Goal: Find specific page/section: Find specific page/section

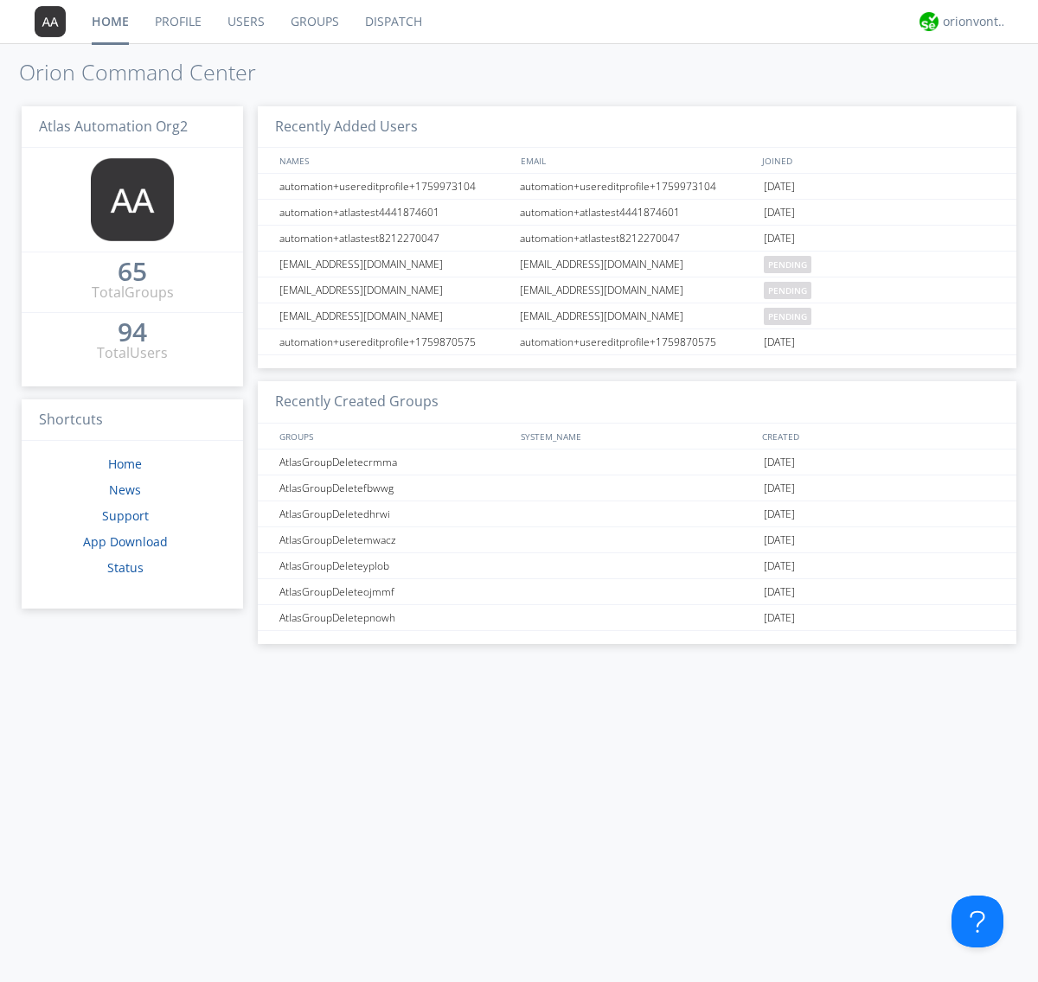
click at [392, 22] on link "Dispatch" at bounding box center [393, 21] width 83 height 43
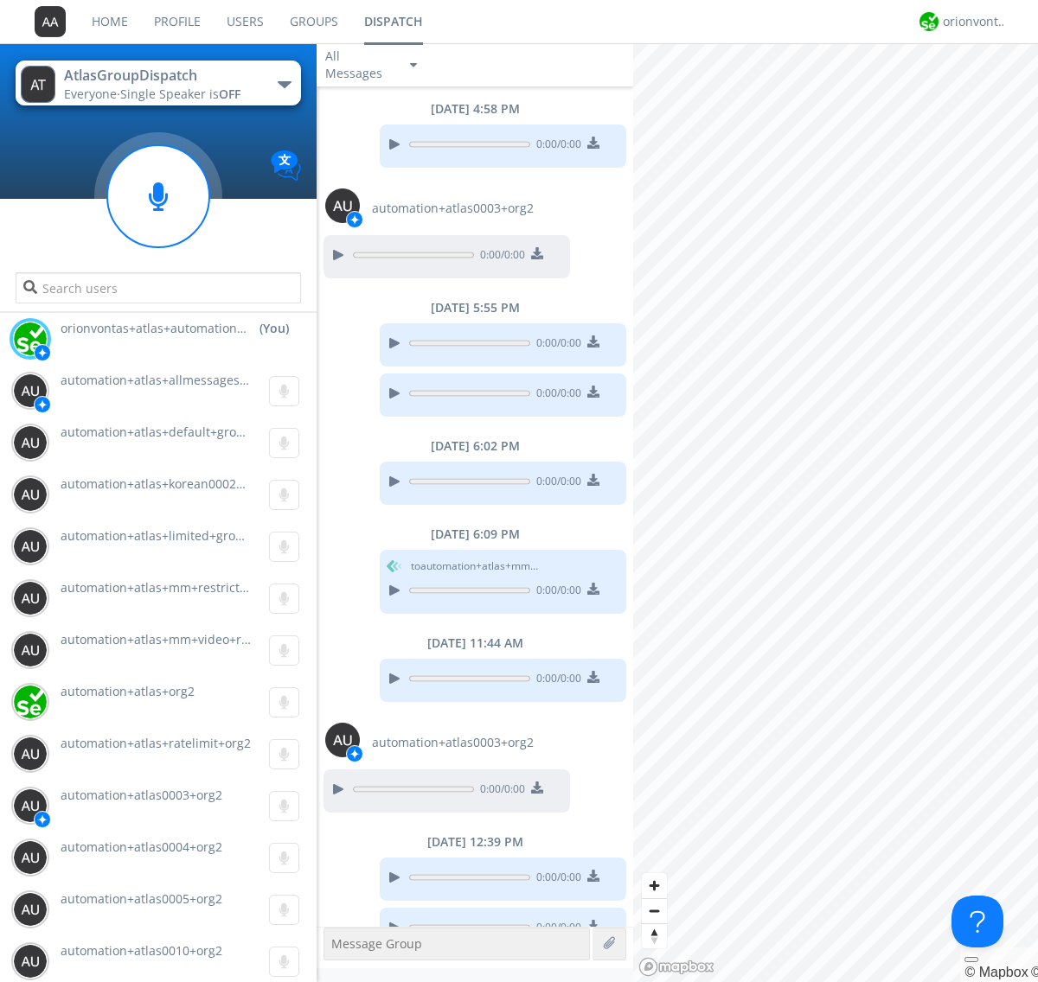
scroll to position [31, 0]
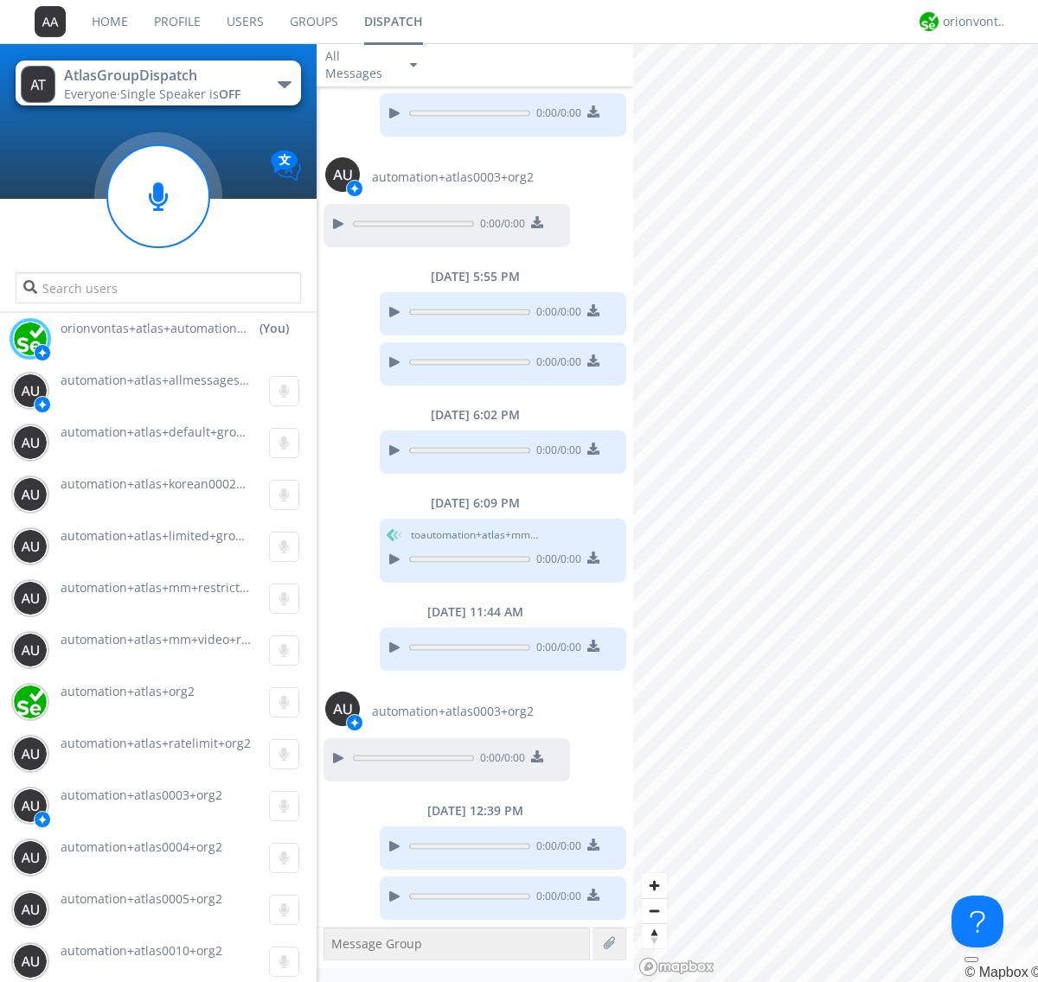
click at [284, 84] on div "button" at bounding box center [285, 84] width 14 height 7
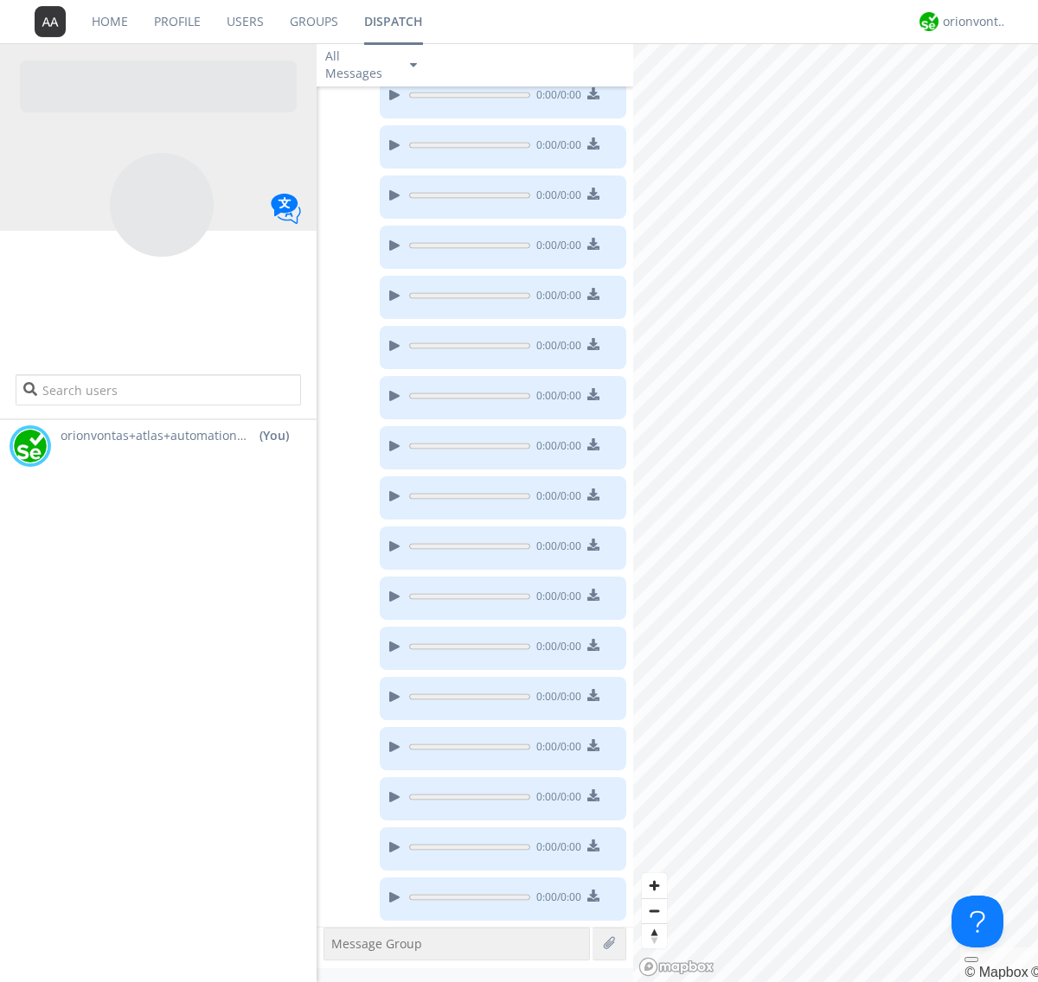
scroll to position [253, 0]
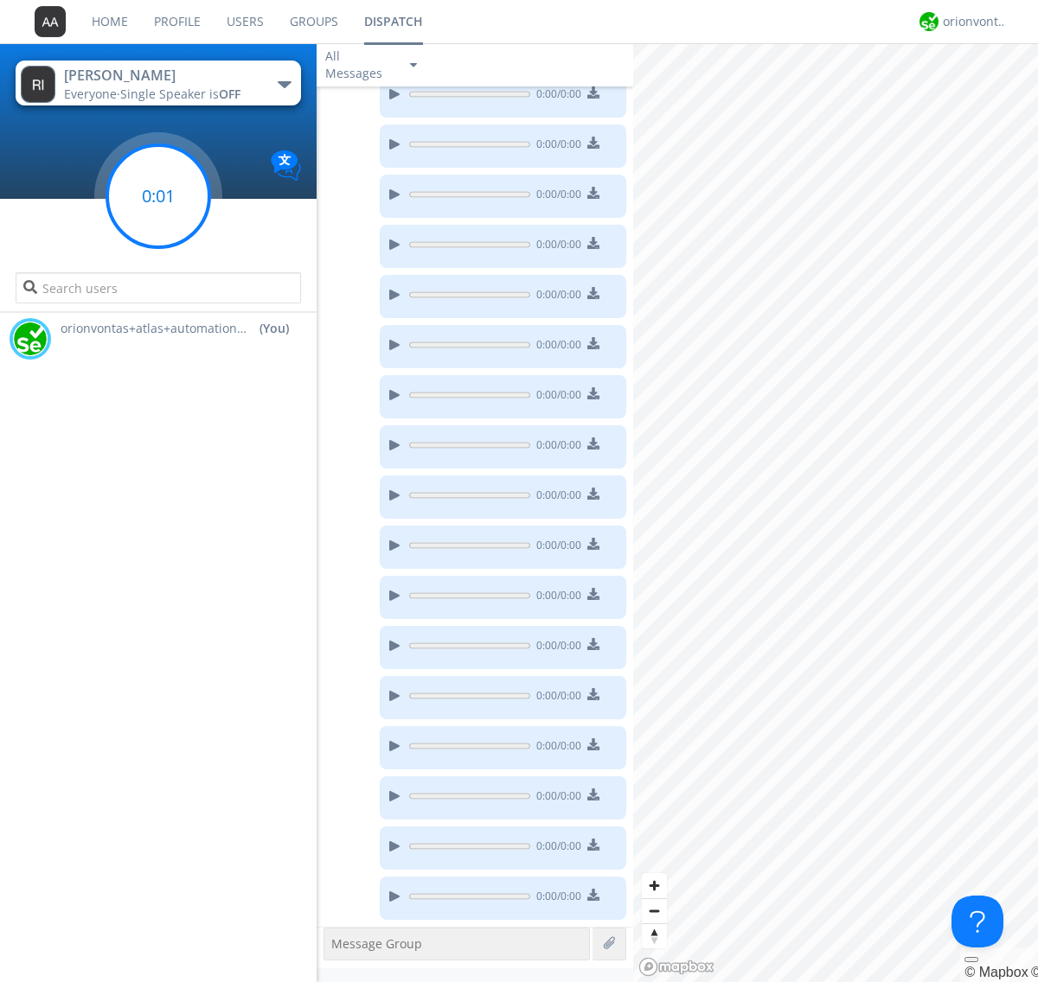
click at [158, 196] on g at bounding box center [158, 196] width 102 height 102
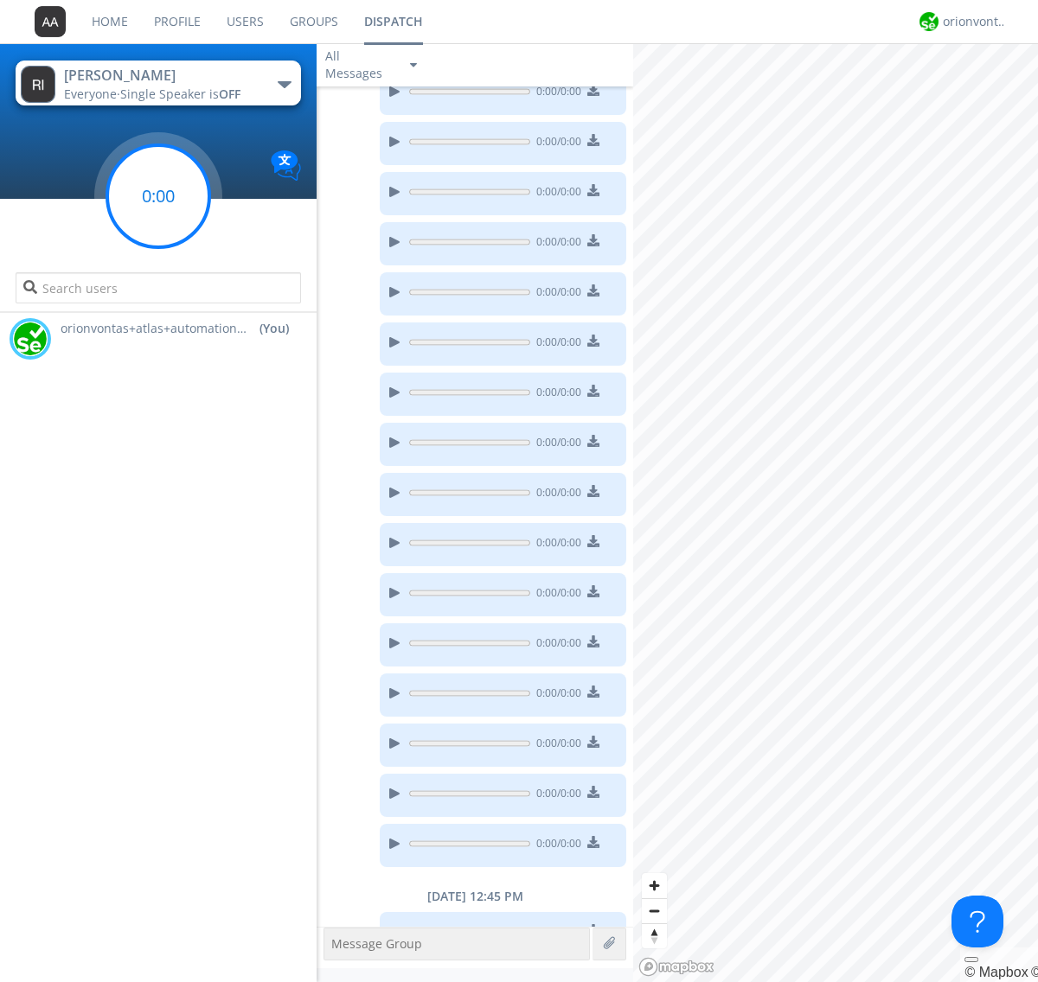
scroll to position [341, 0]
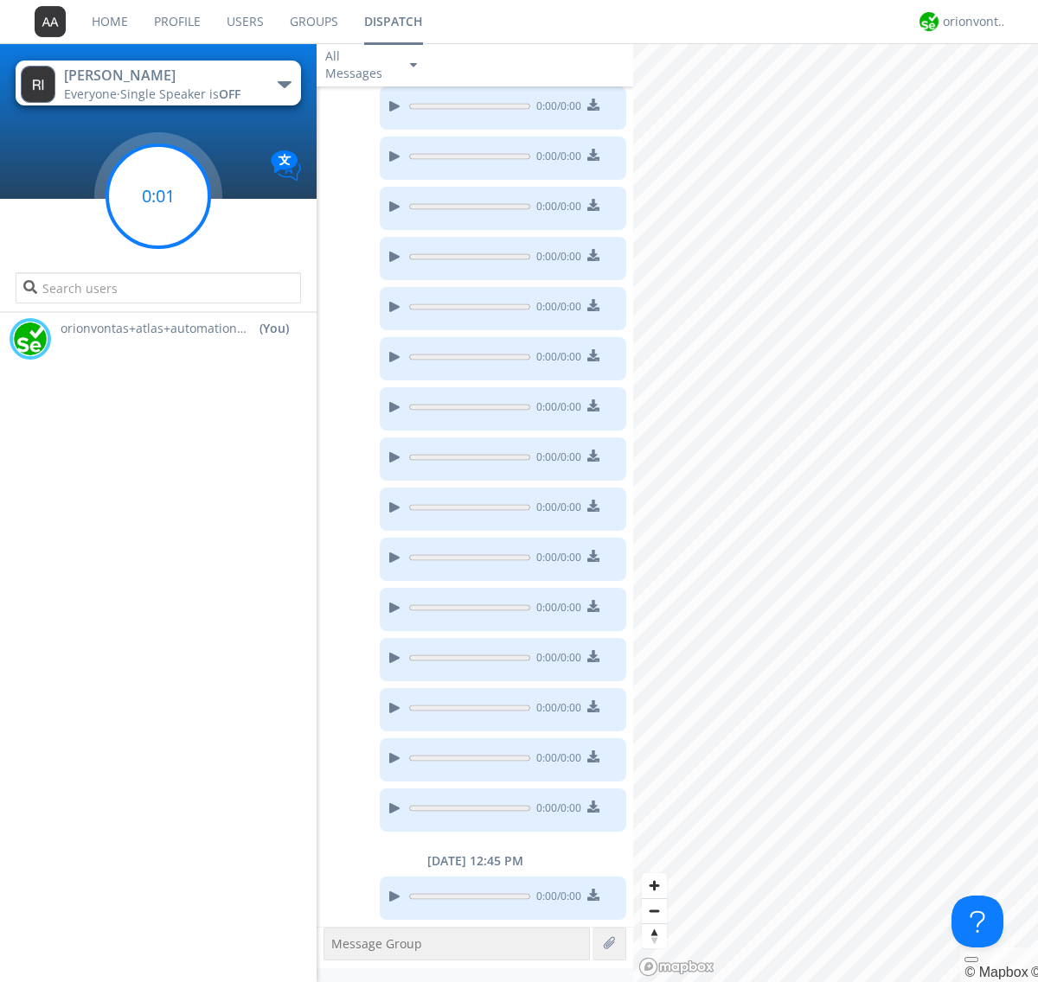
click at [158, 196] on g at bounding box center [158, 196] width 102 height 102
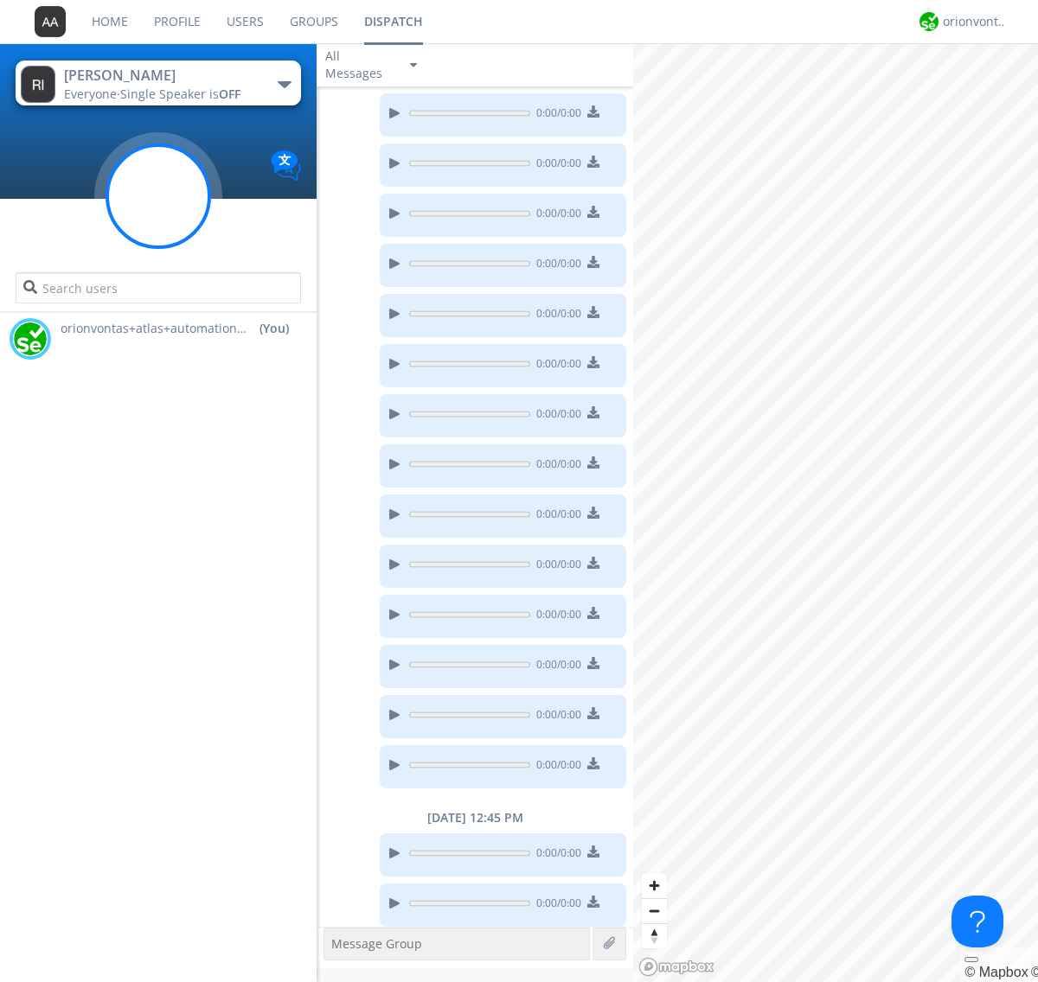
scroll to position [391, 0]
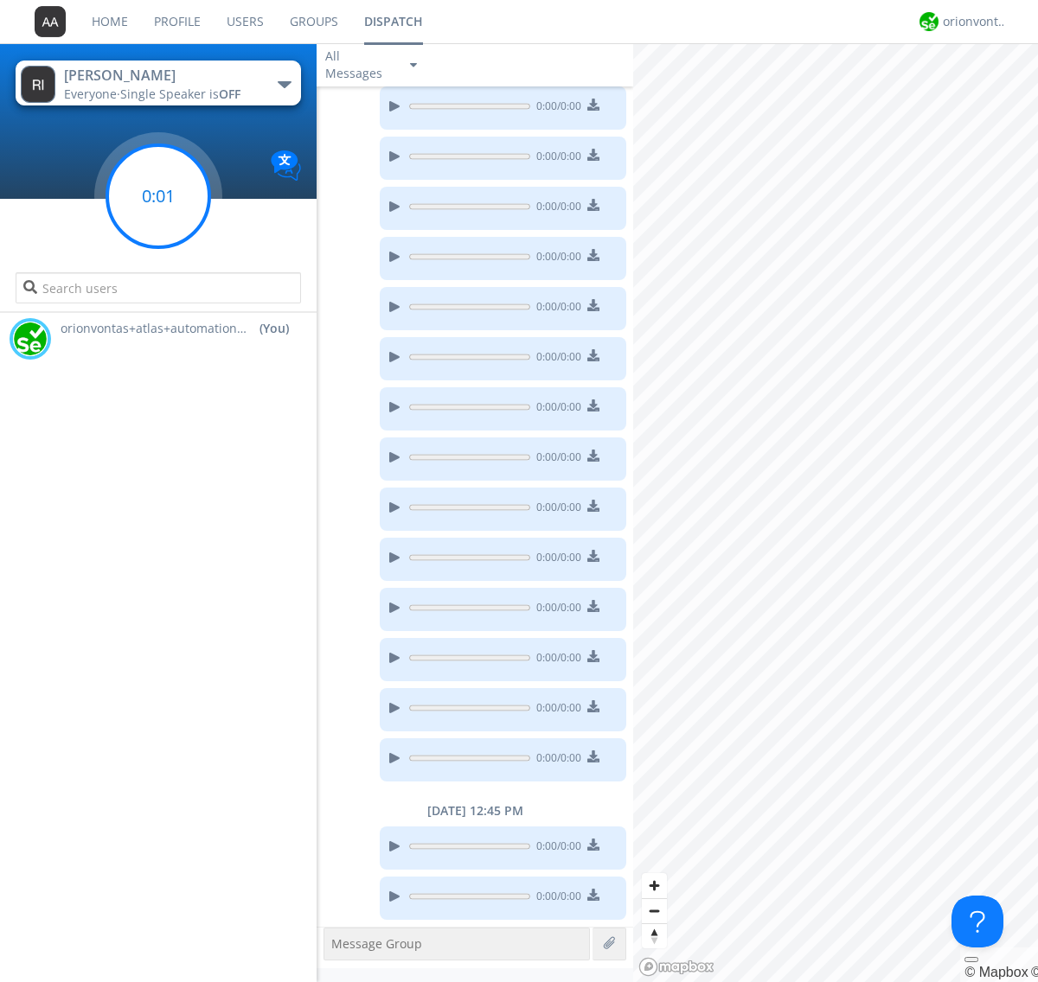
click at [158, 196] on g at bounding box center [158, 196] width 102 height 102
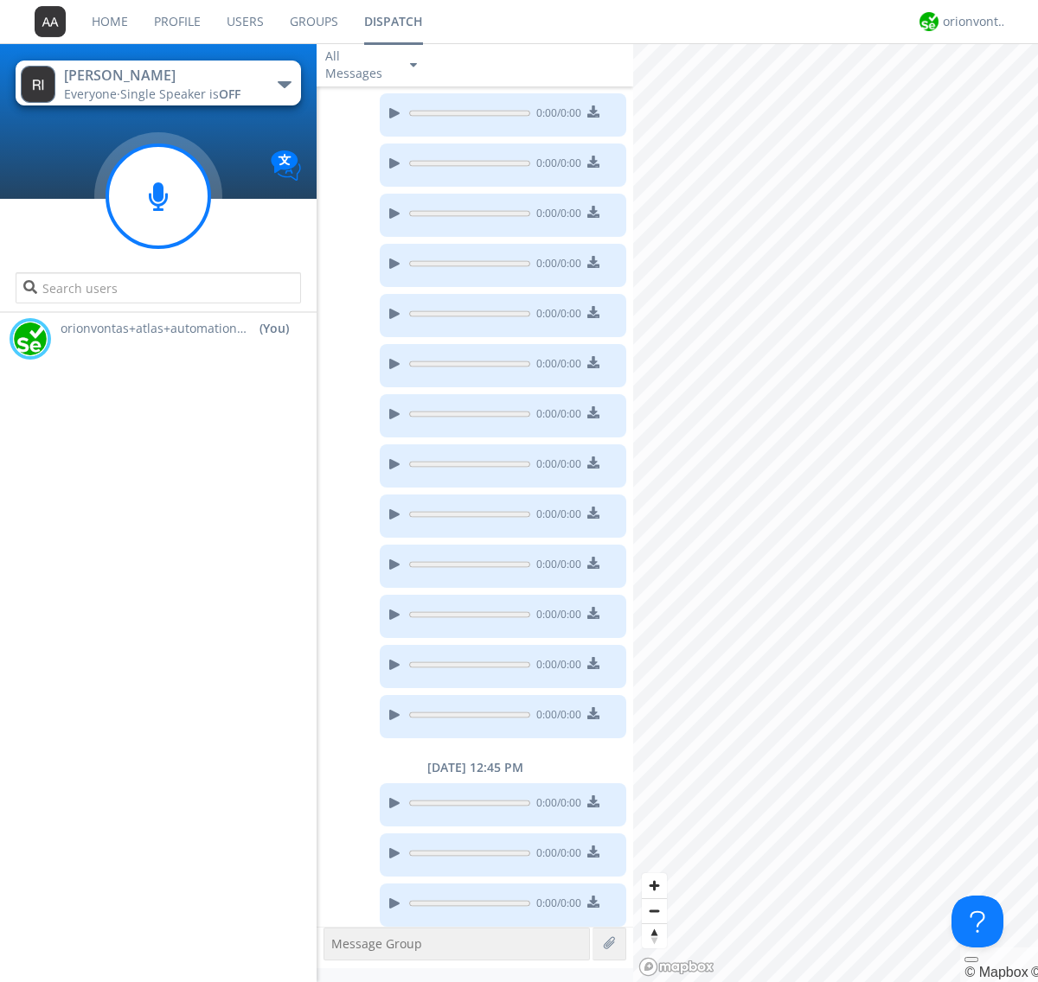
scroll to position [441, 0]
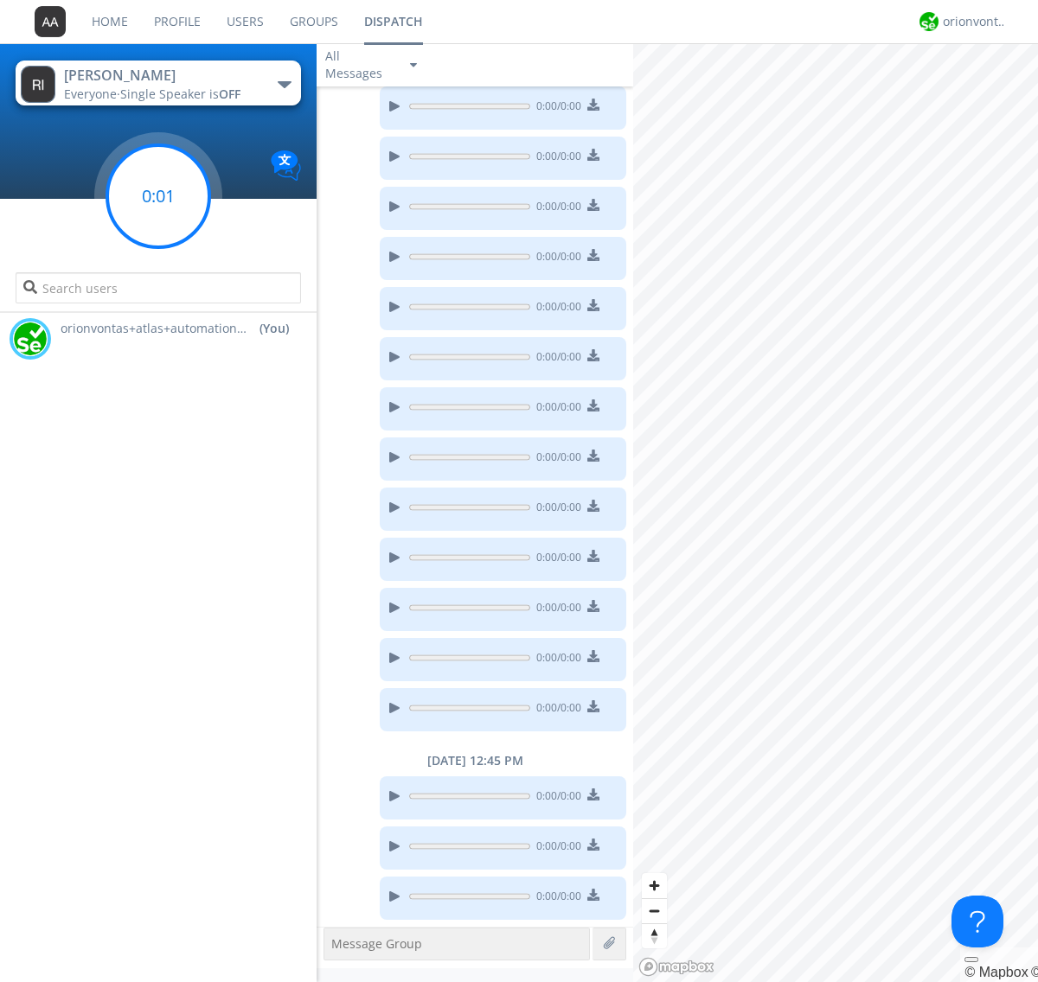
click at [158, 196] on g at bounding box center [158, 196] width 102 height 102
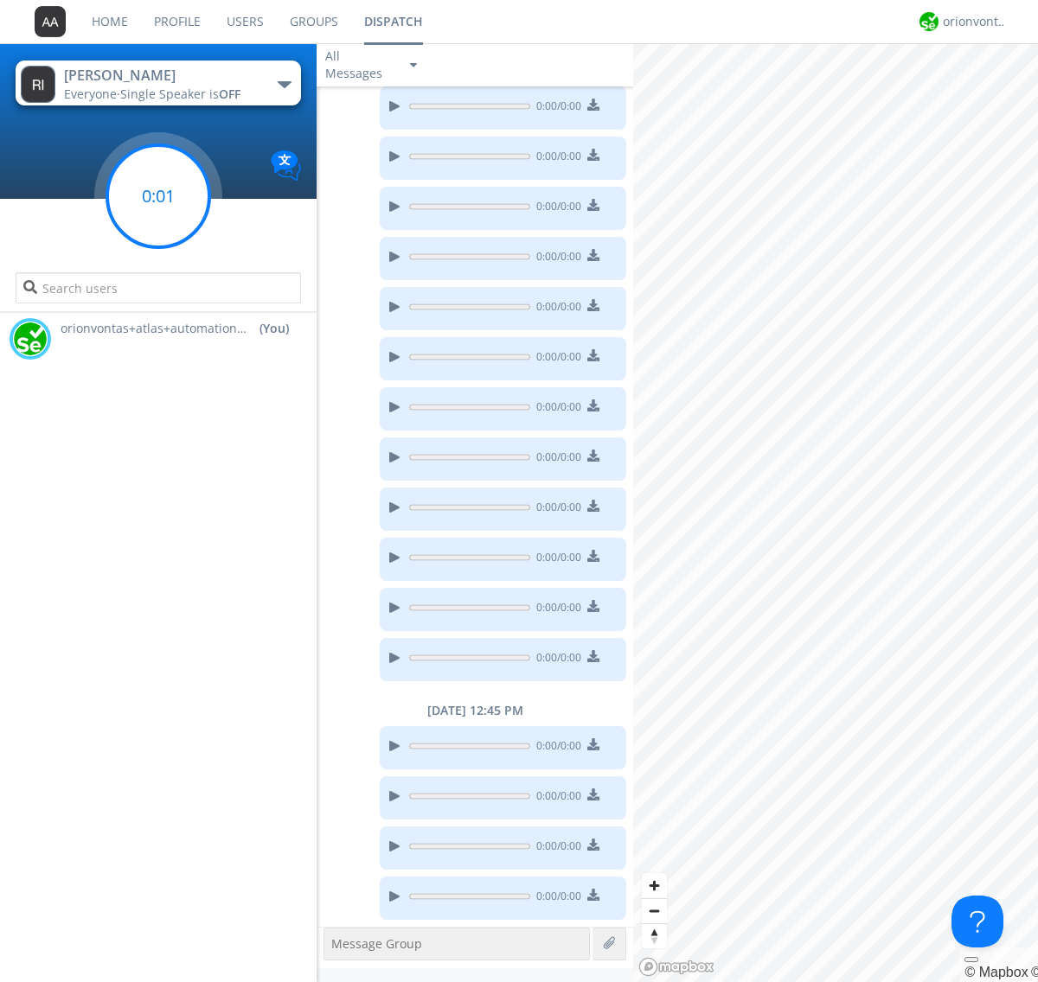
click at [158, 196] on g at bounding box center [158, 196] width 102 height 102
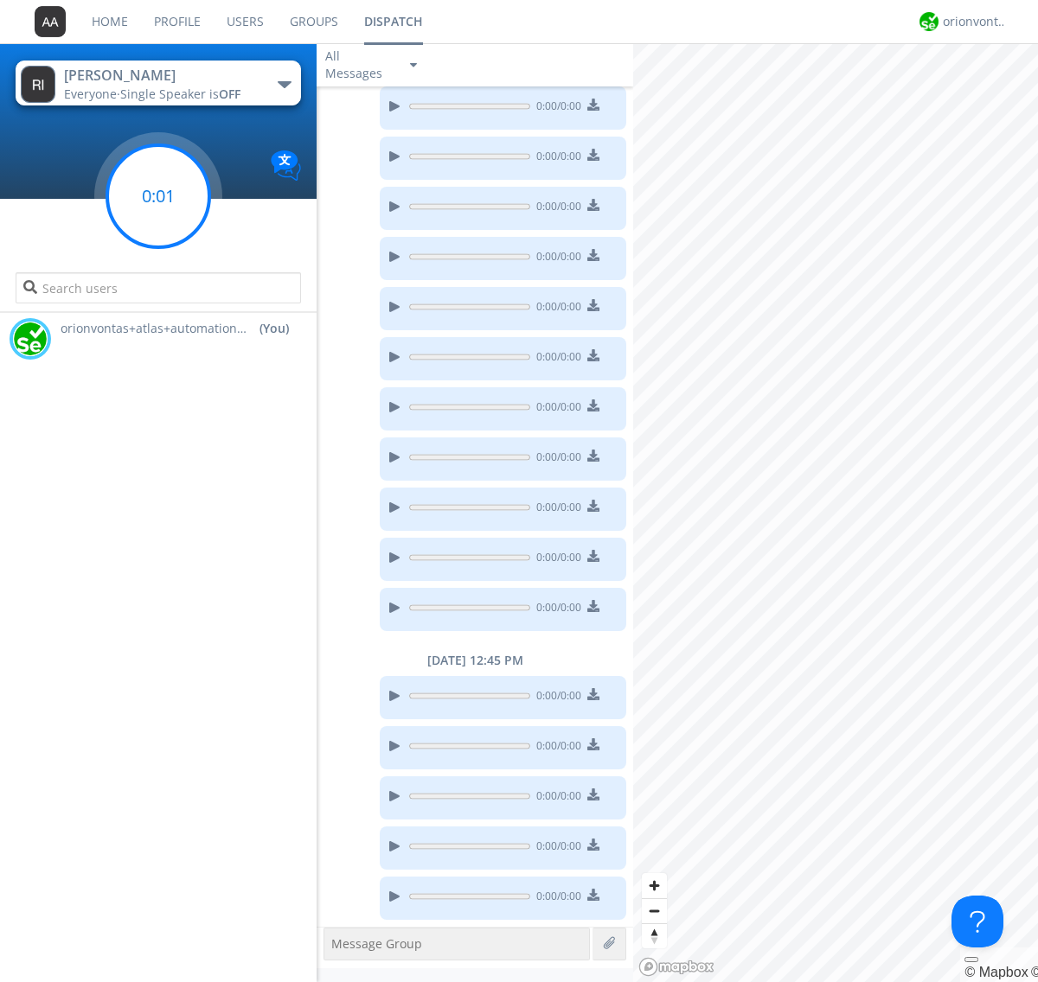
click at [158, 196] on g at bounding box center [158, 196] width 102 height 102
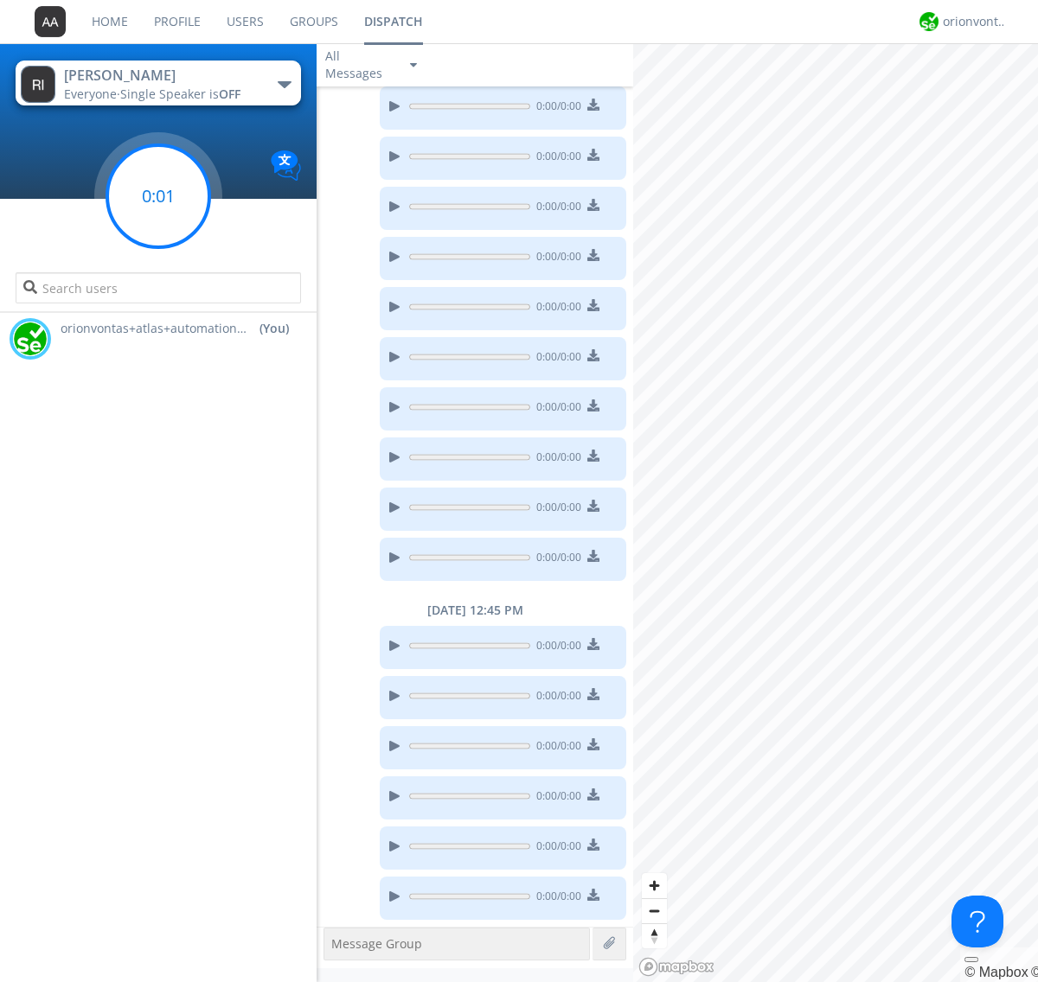
click at [158, 196] on g at bounding box center [158, 196] width 102 height 102
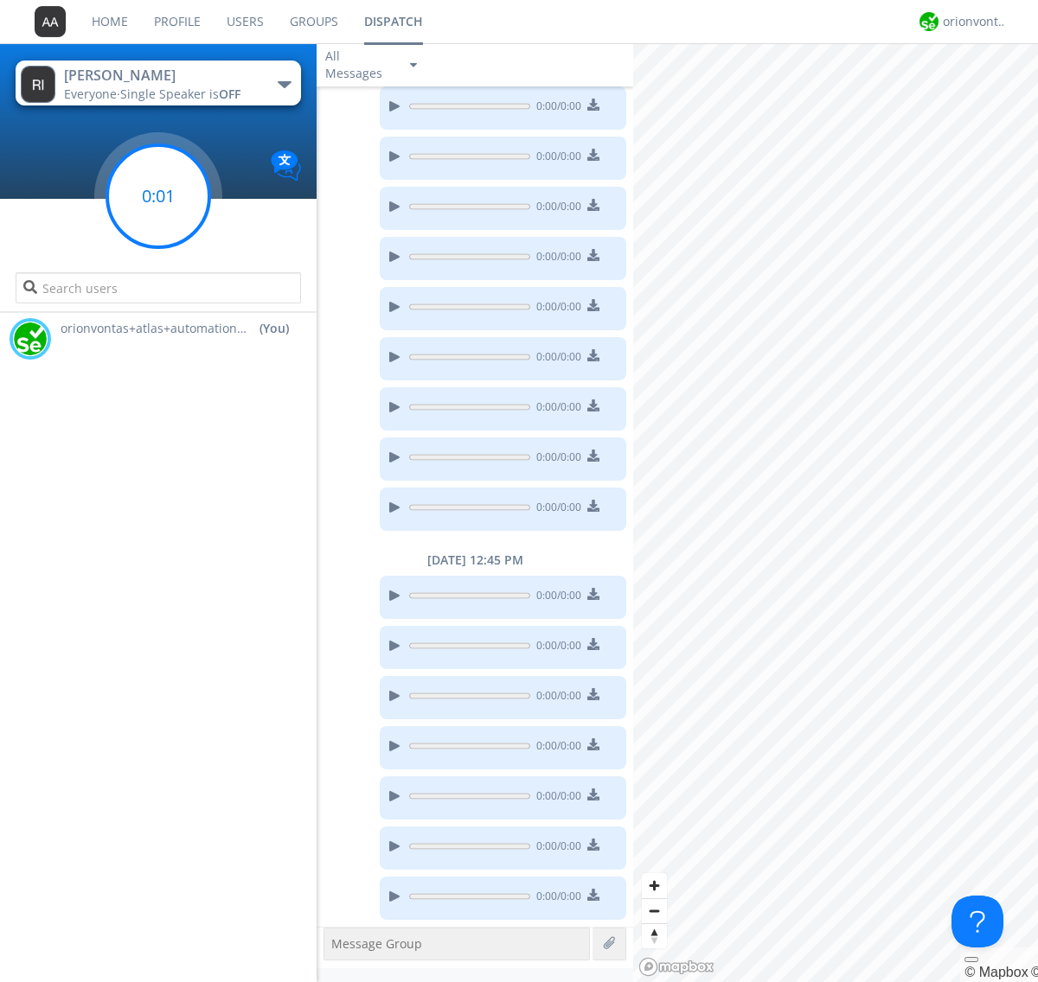
click at [158, 196] on g at bounding box center [158, 196] width 102 height 102
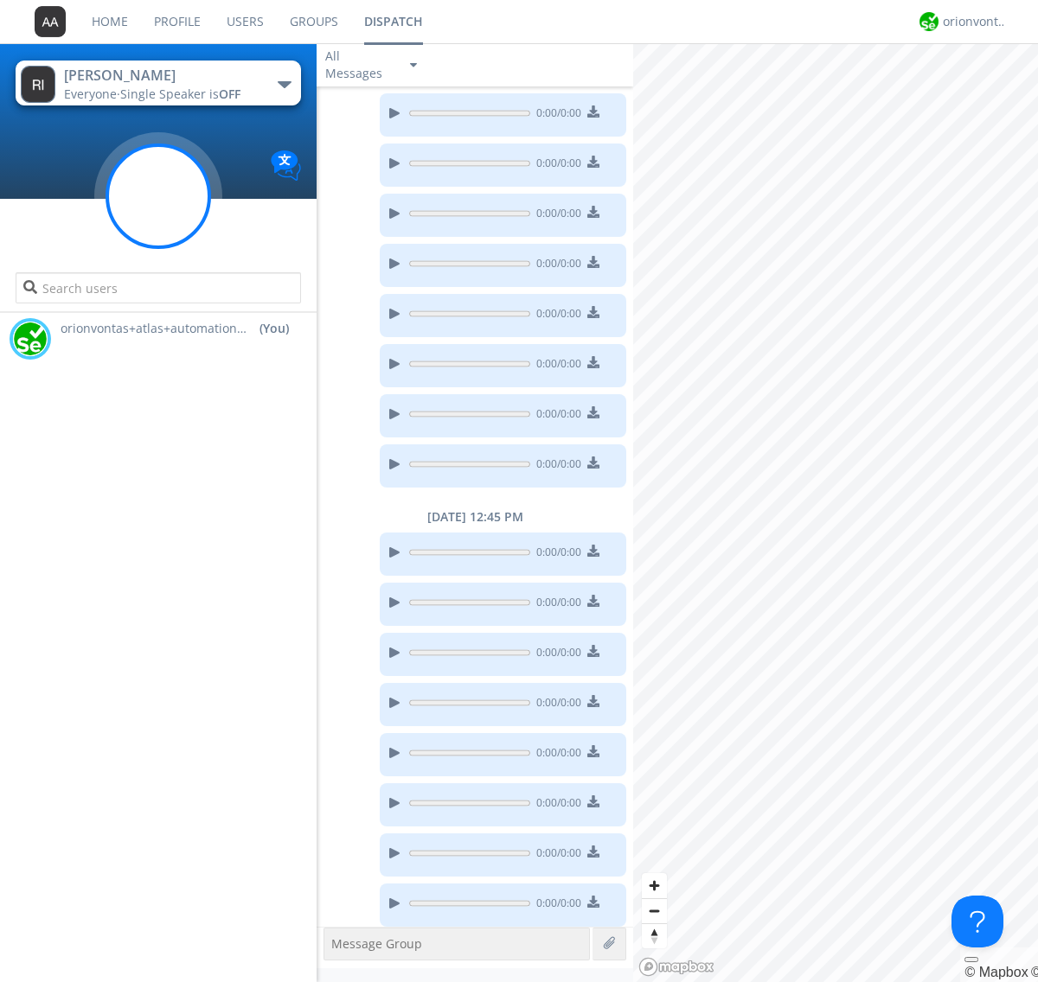
scroll to position [692, 0]
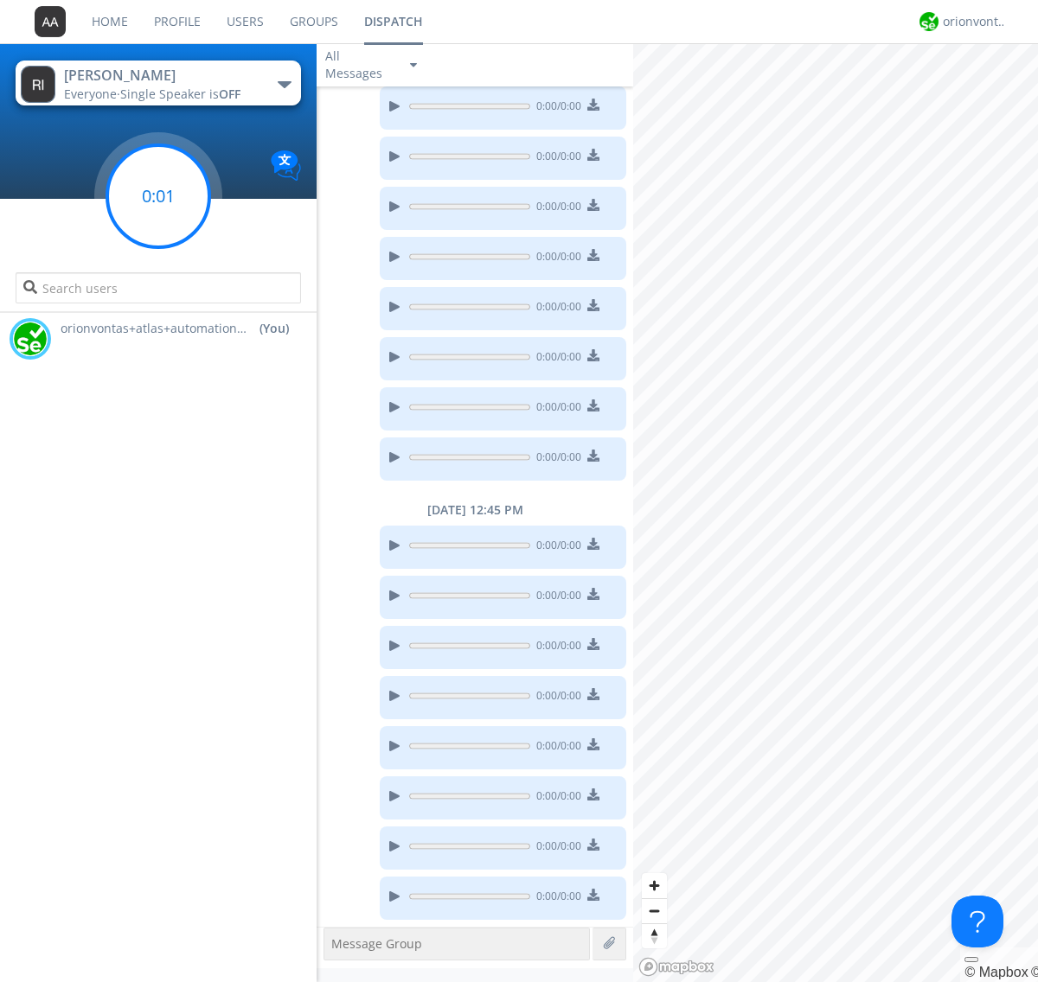
click at [158, 196] on g at bounding box center [158, 196] width 102 height 102
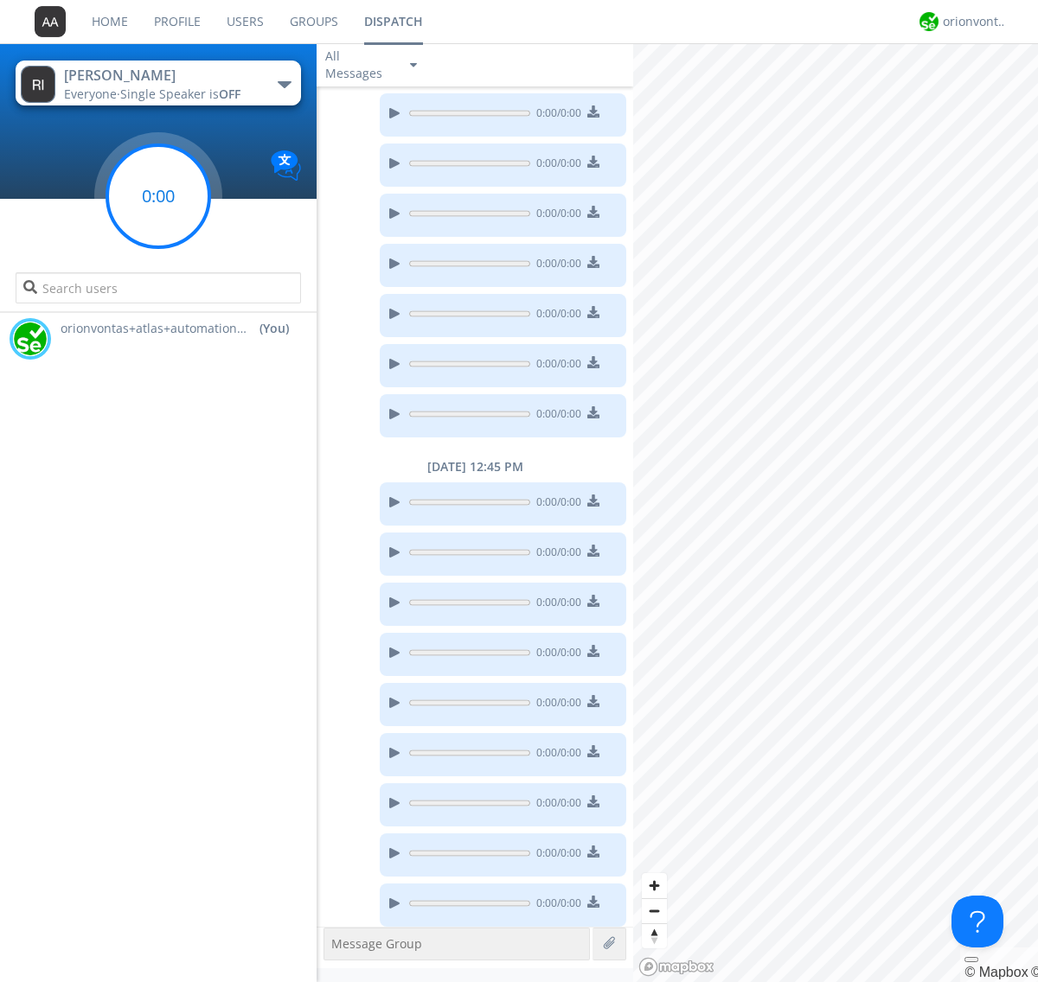
scroll to position [742, 0]
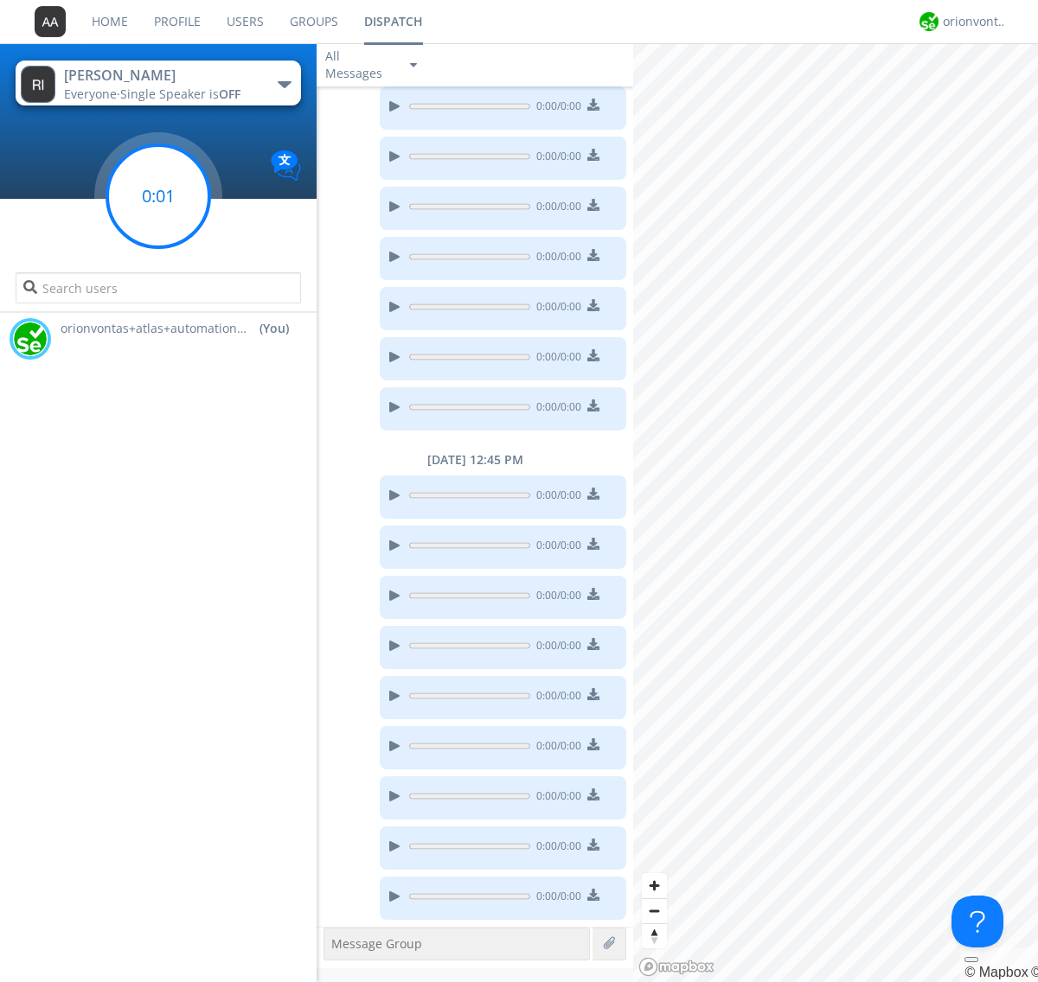
click at [158, 196] on g at bounding box center [158, 196] width 102 height 102
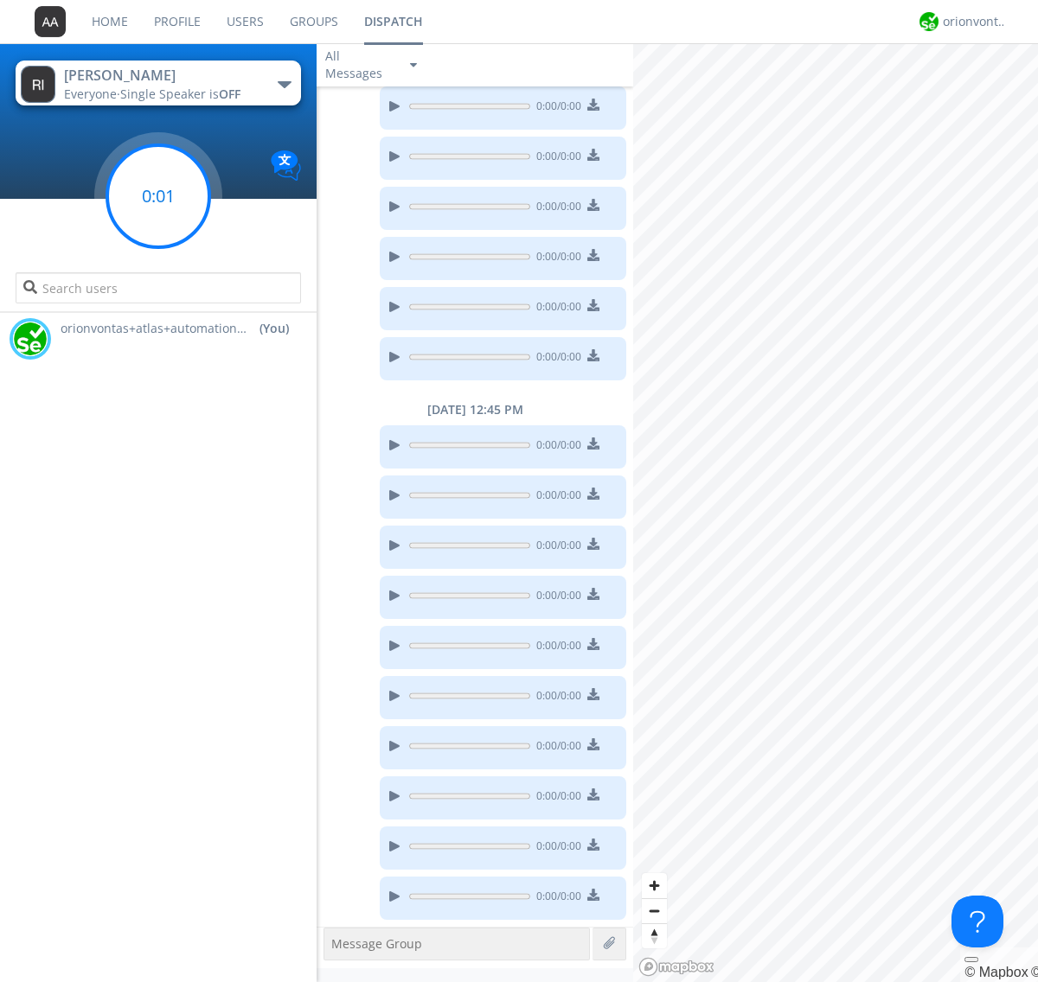
click at [158, 196] on g at bounding box center [158, 196] width 102 height 102
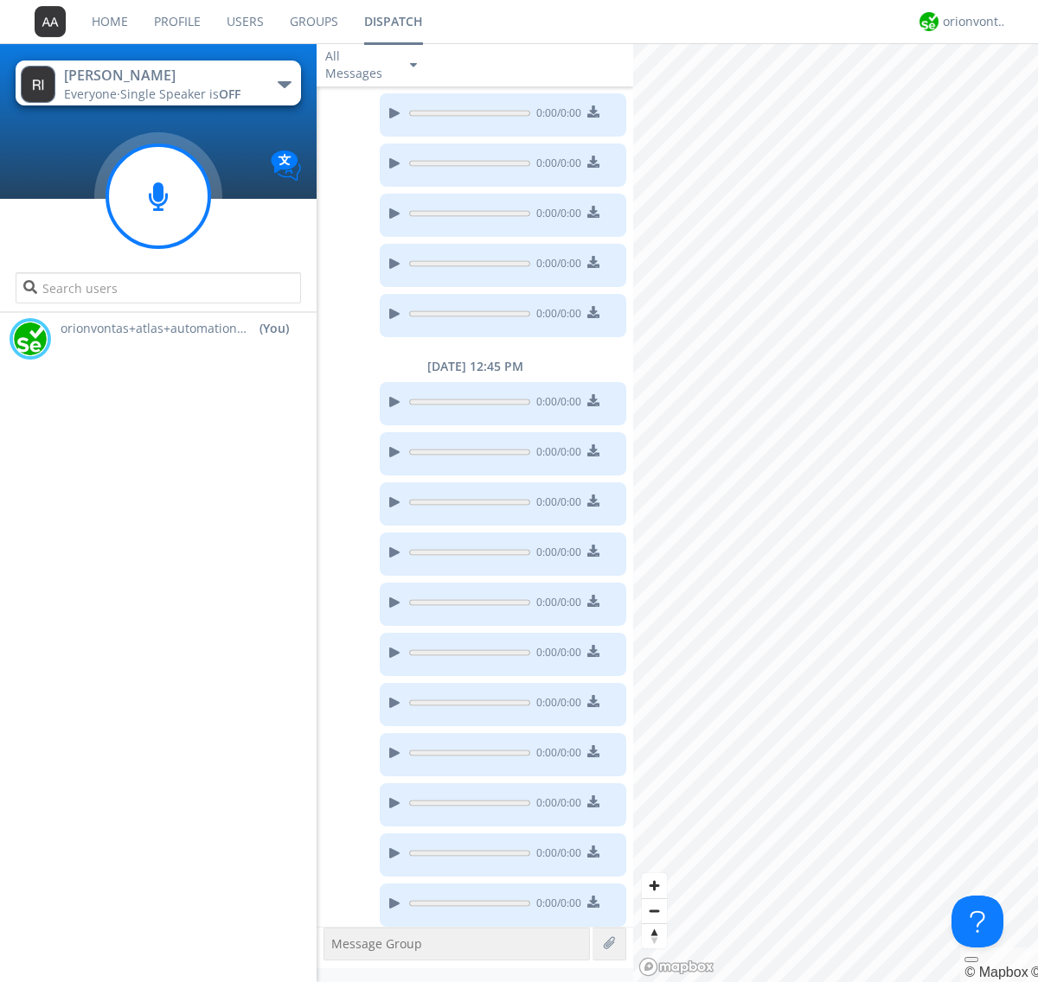
scroll to position [842, 0]
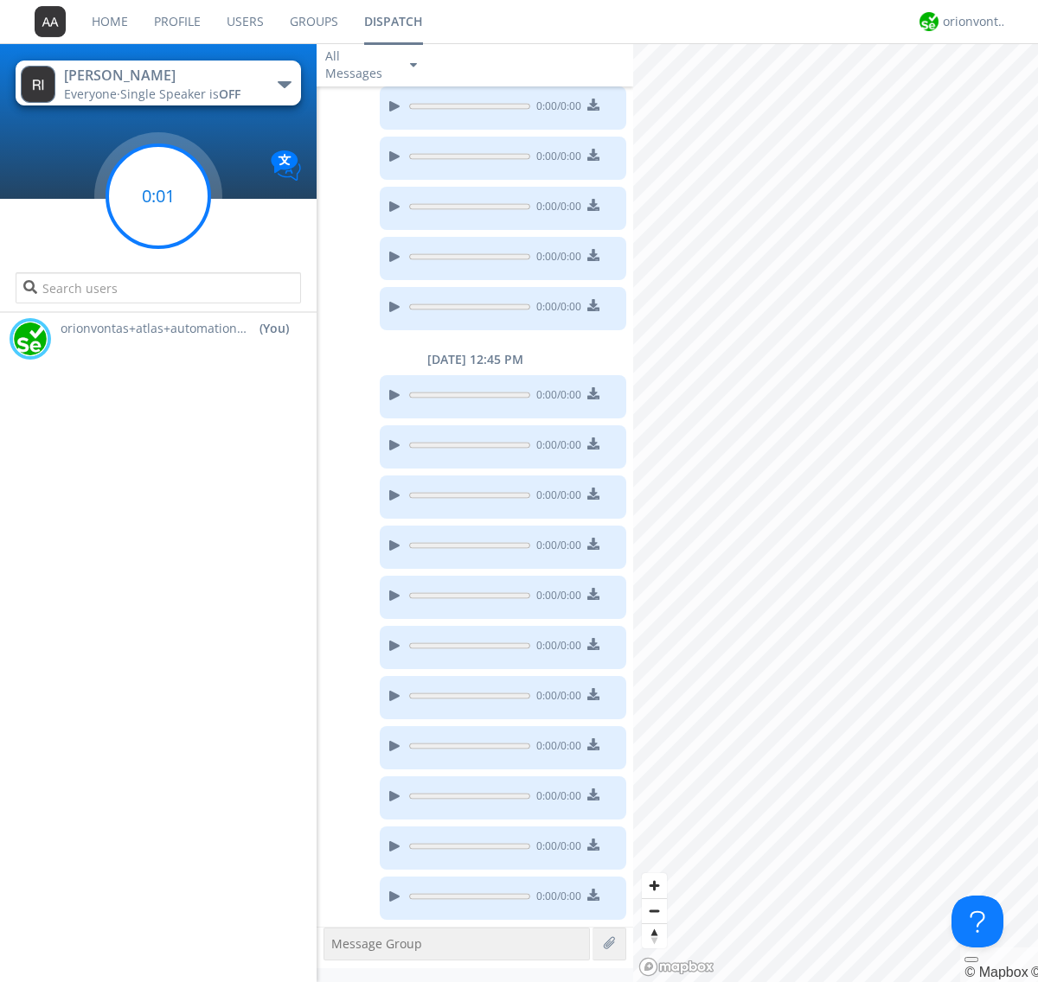
click at [158, 196] on g at bounding box center [158, 196] width 102 height 102
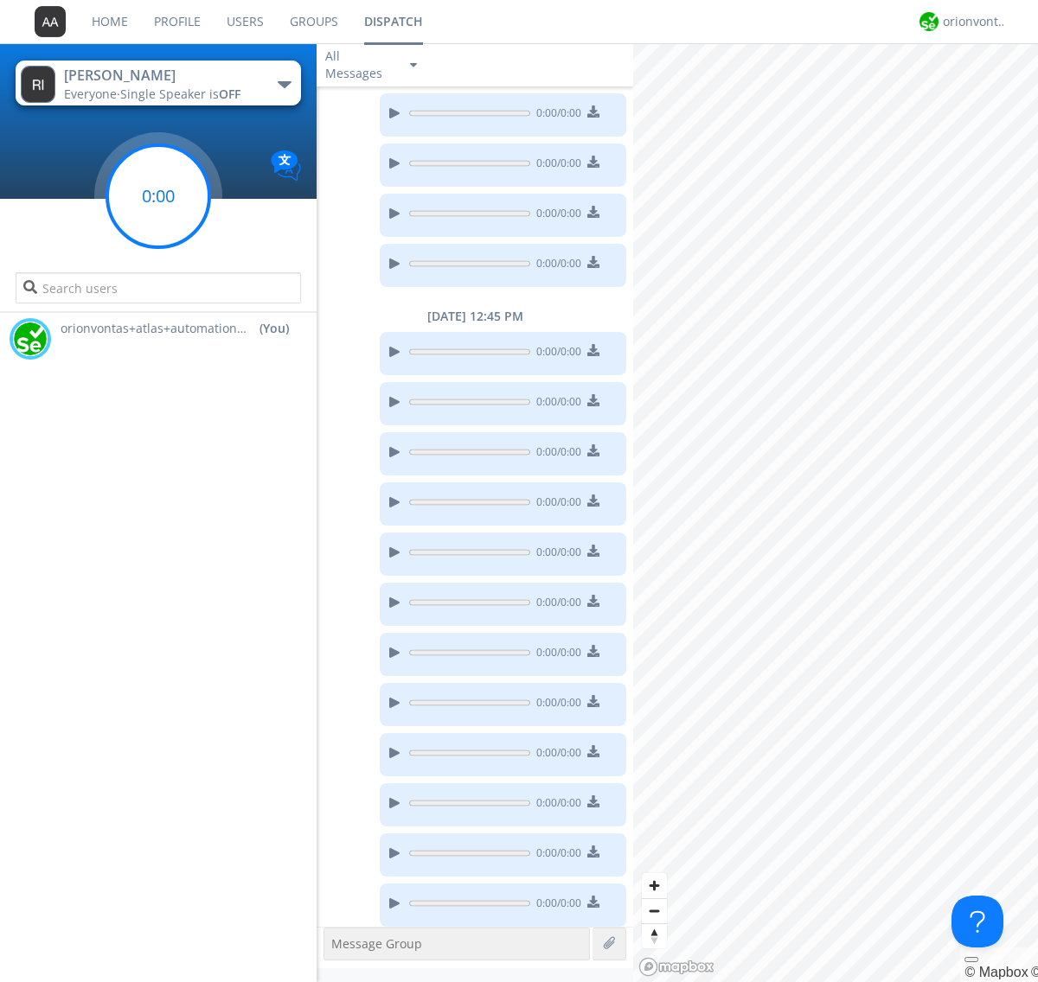
scroll to position [892, 0]
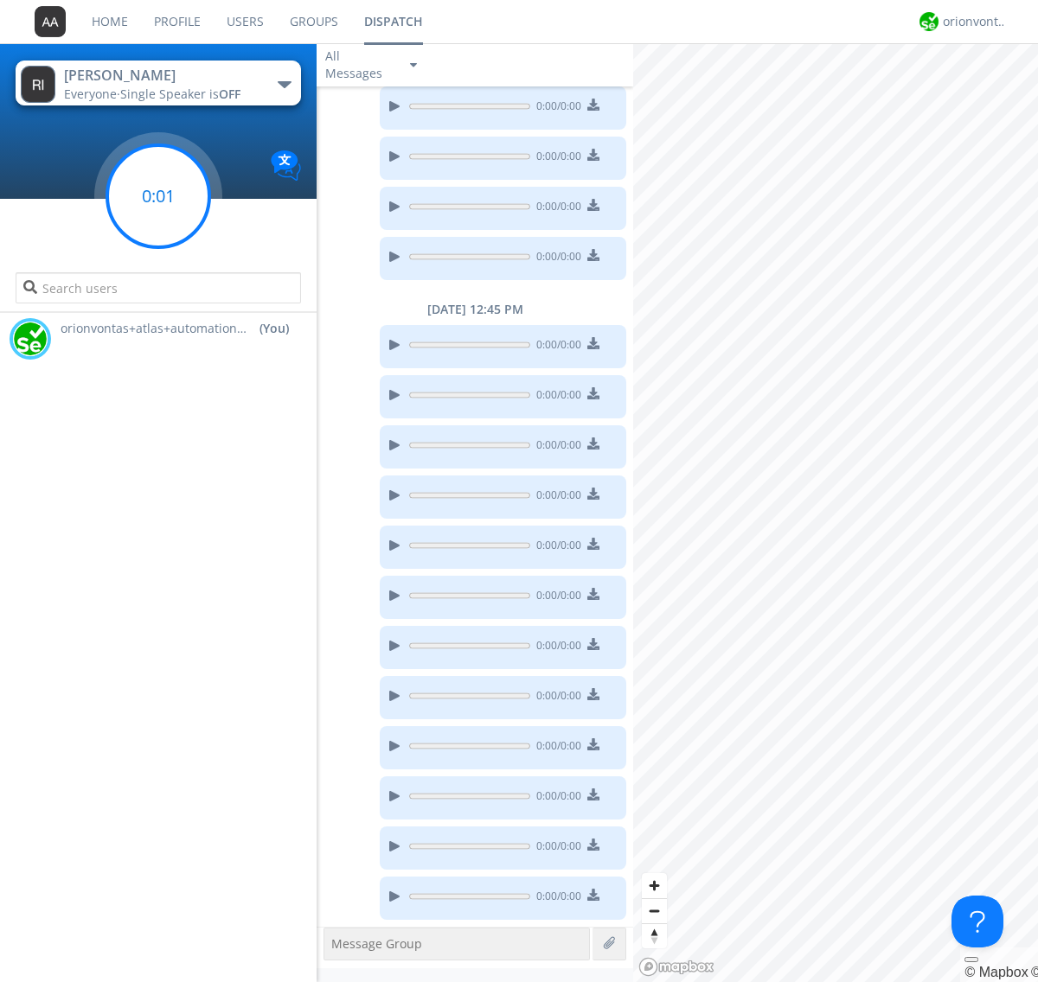
click at [158, 196] on g at bounding box center [158, 196] width 102 height 102
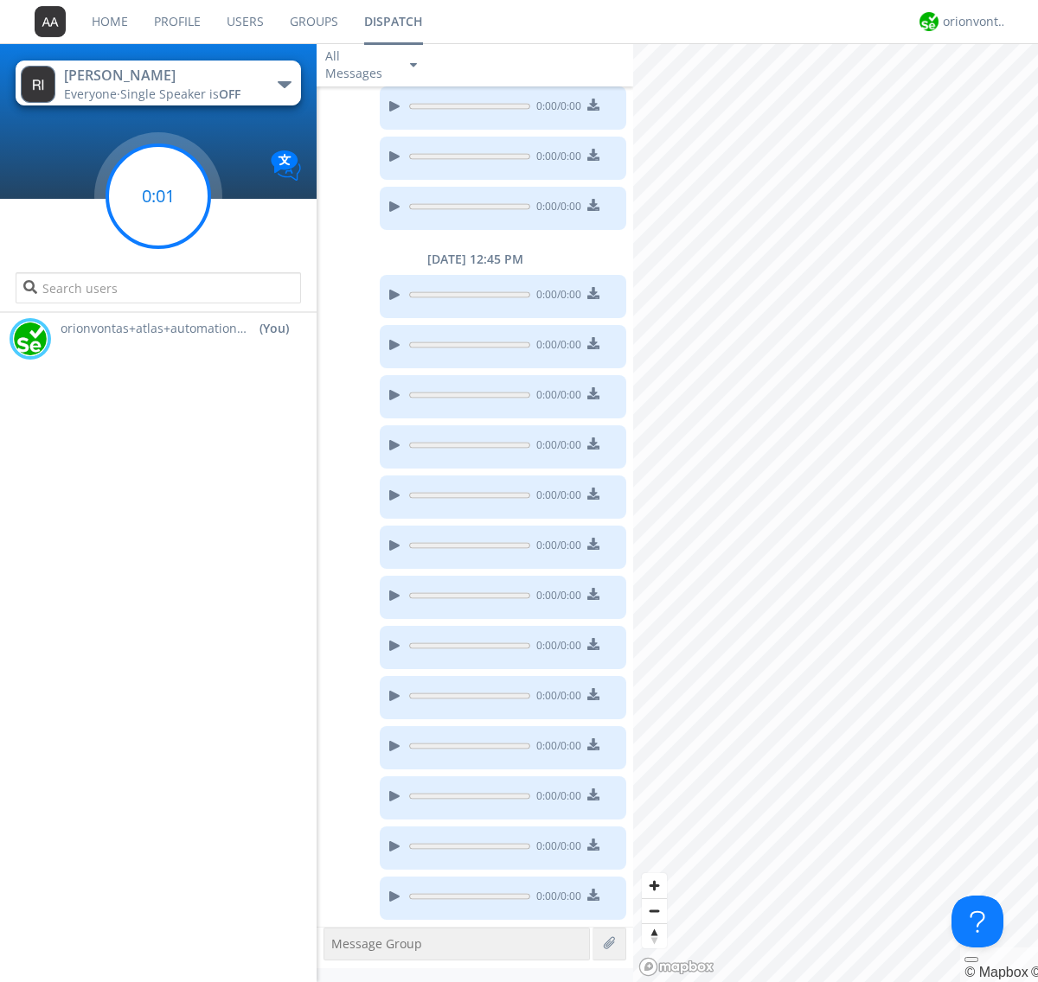
click at [158, 196] on g at bounding box center [158, 196] width 102 height 102
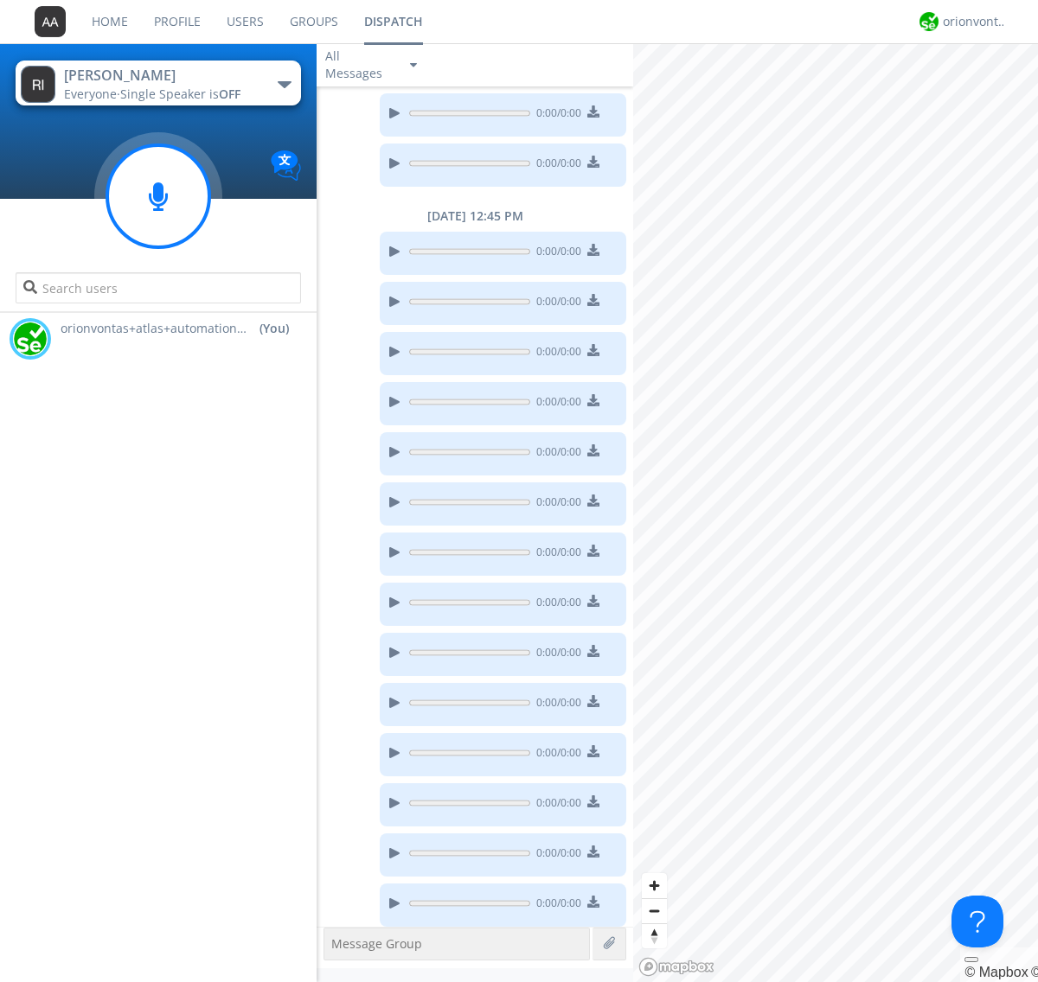
scroll to position [993, 0]
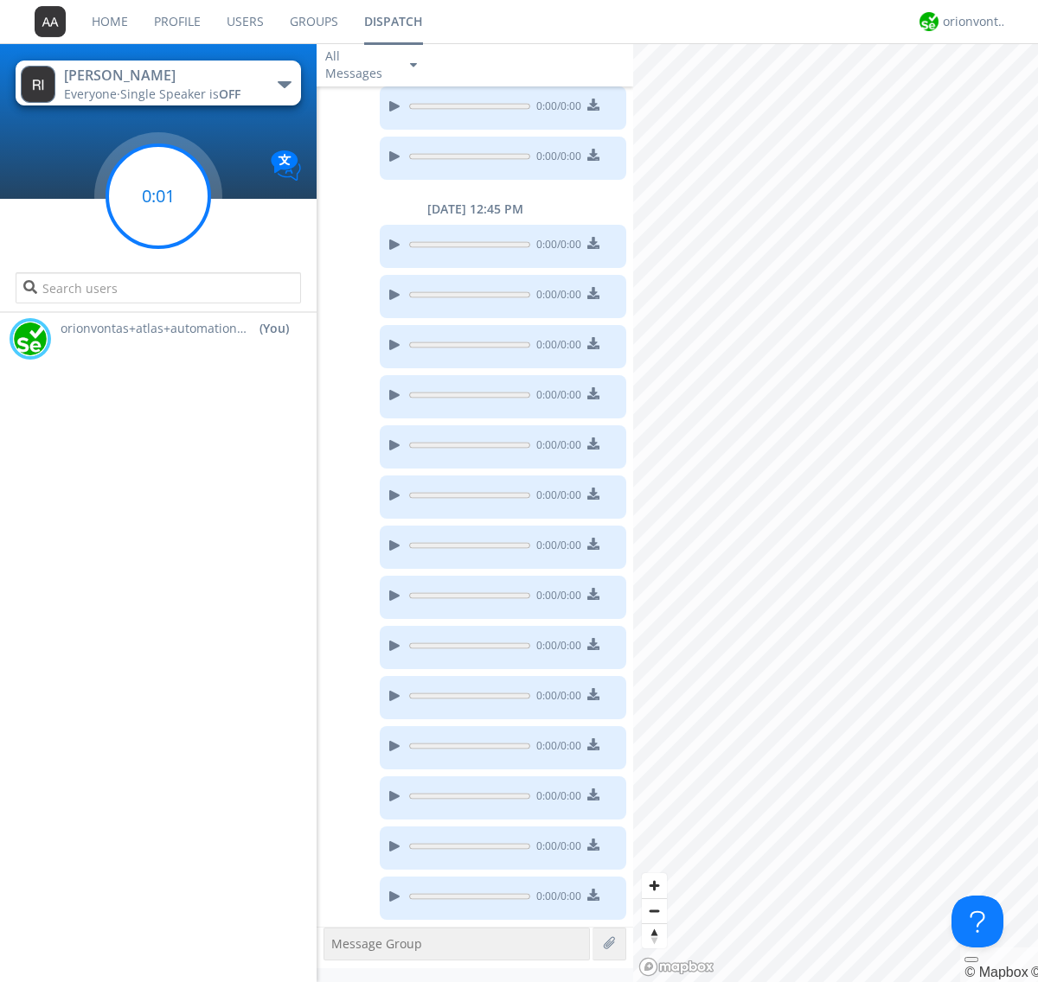
click at [158, 196] on g at bounding box center [158, 196] width 102 height 102
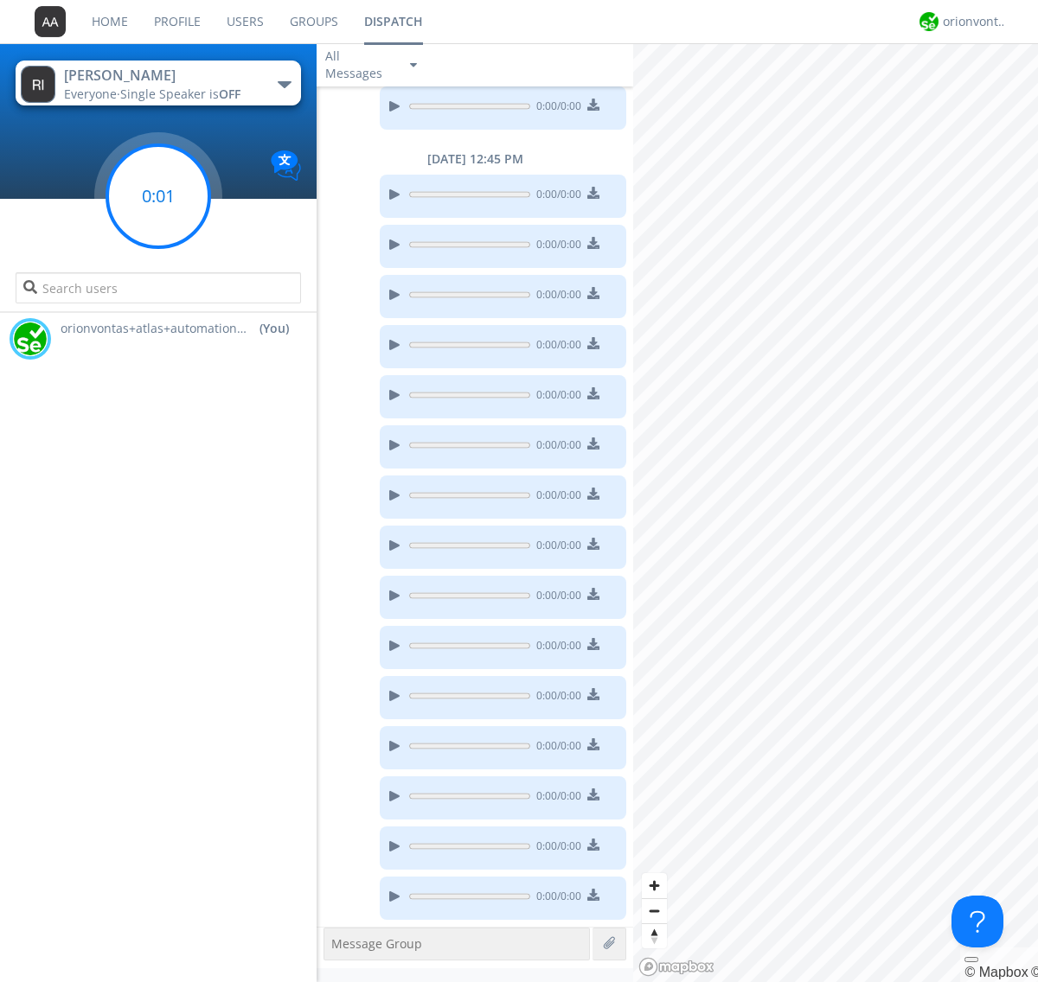
click at [158, 196] on g at bounding box center [158, 196] width 102 height 102
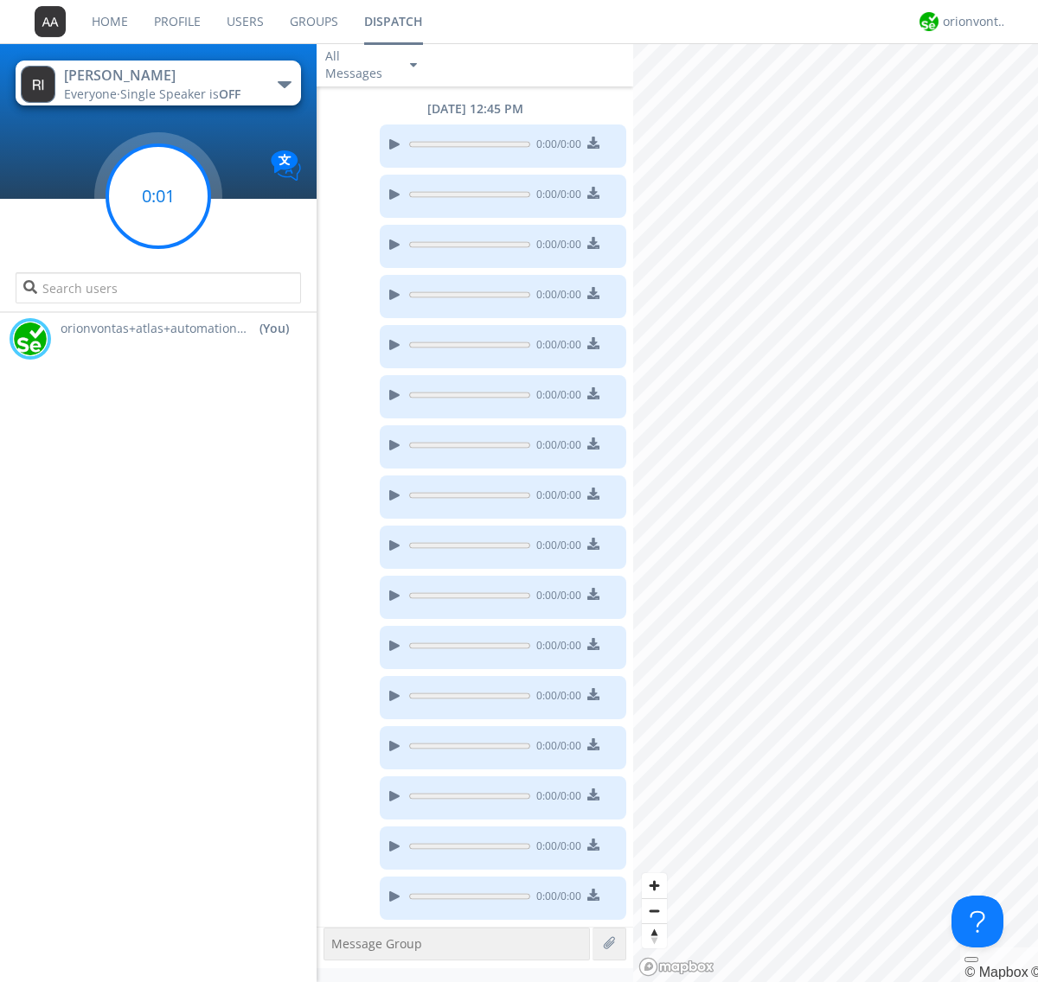
click at [158, 196] on g at bounding box center [158, 196] width 102 height 102
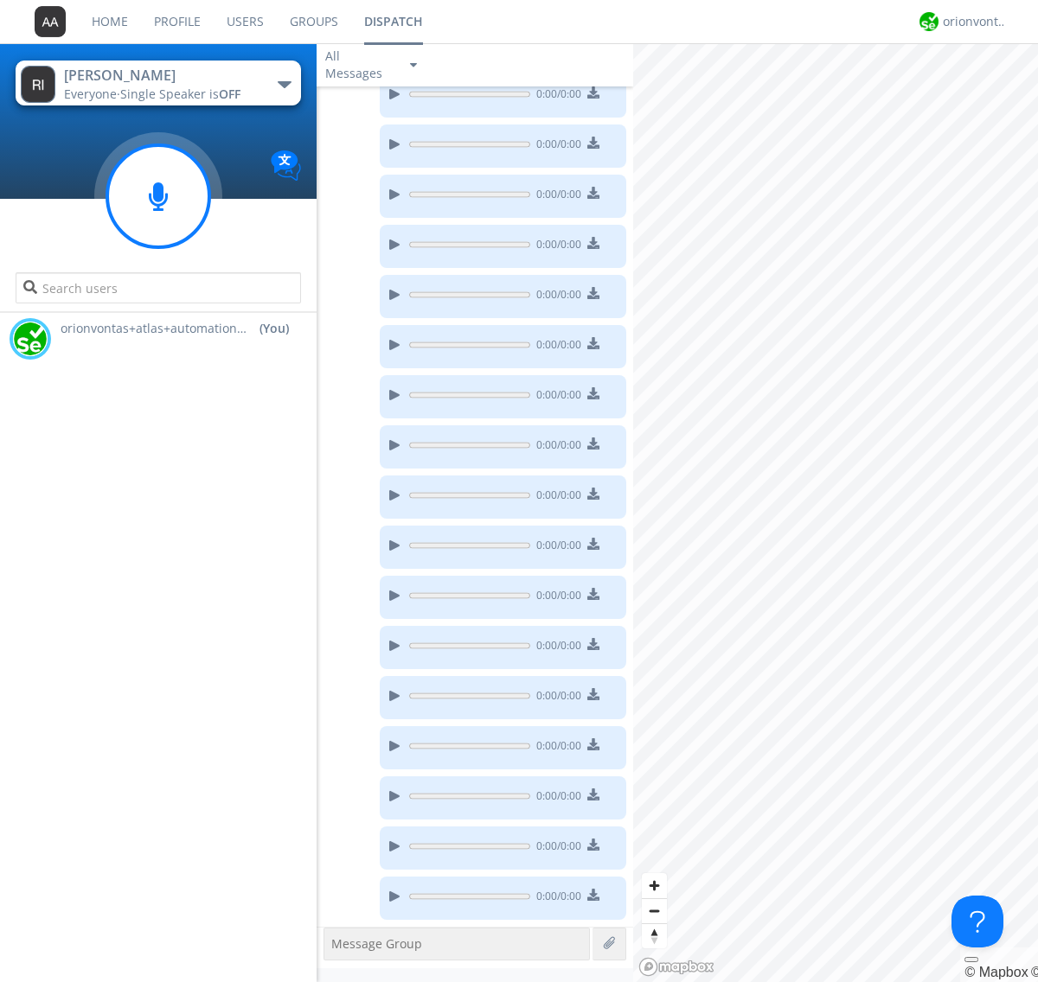
scroll to position [1244, 0]
click at [158, 196] on g at bounding box center [158, 196] width 102 height 102
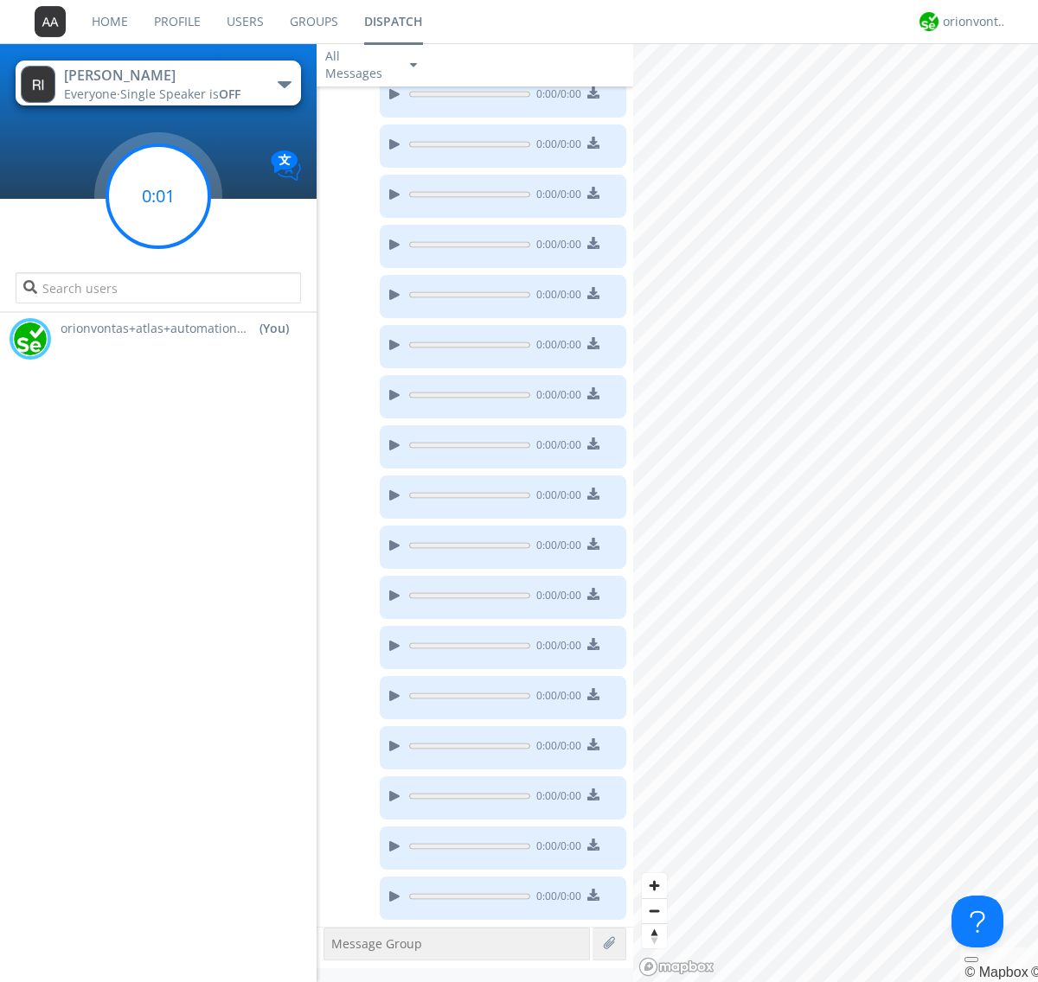
click at [158, 196] on g at bounding box center [158, 196] width 102 height 102
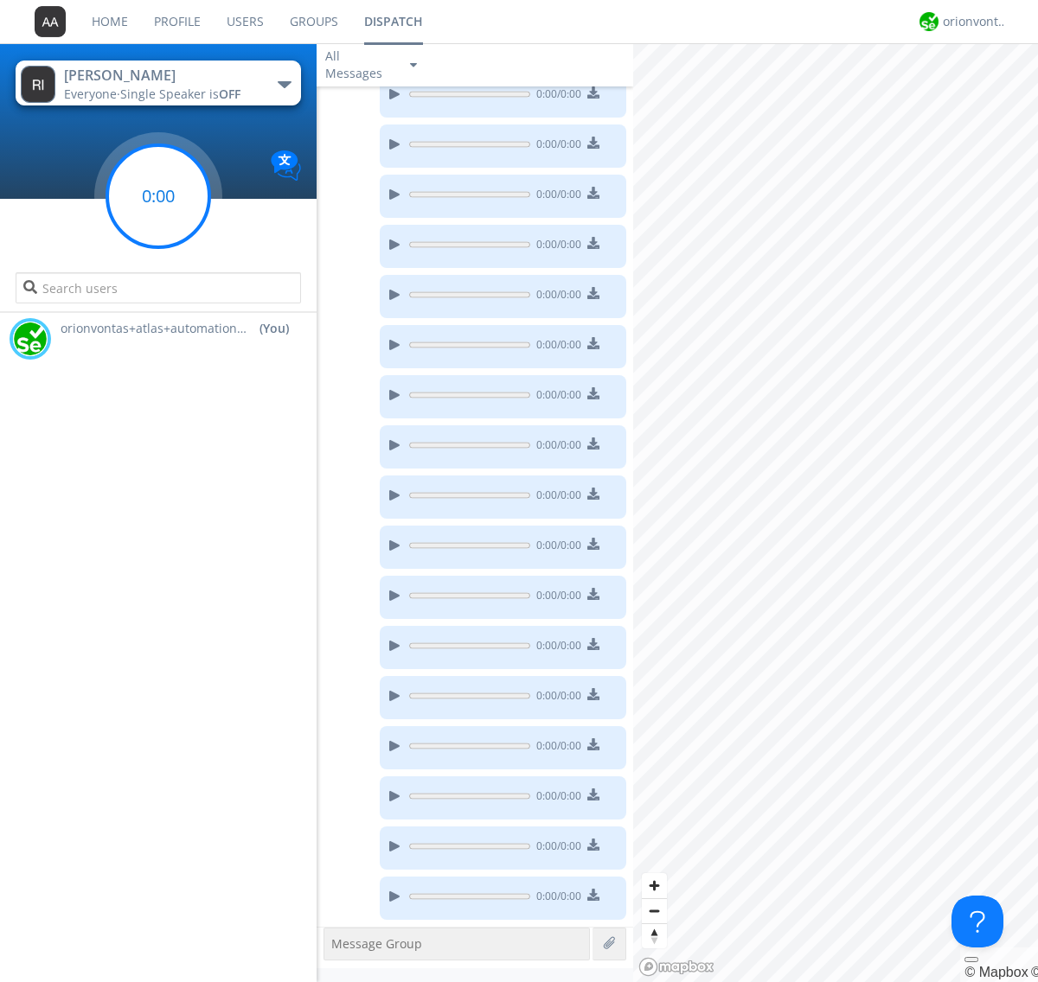
scroll to position [1494, 0]
click at [158, 196] on g at bounding box center [158, 196] width 102 height 102
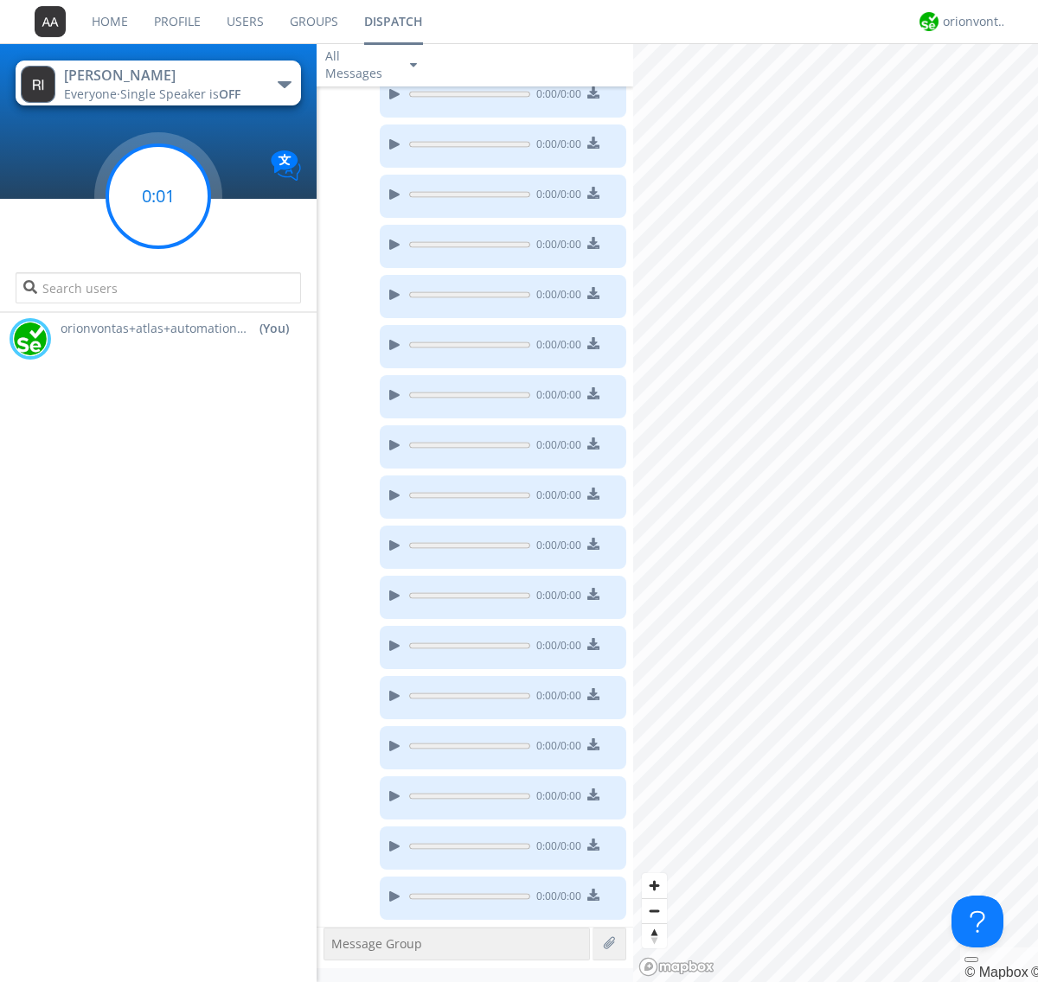
click at [158, 196] on g at bounding box center [158, 196] width 102 height 102
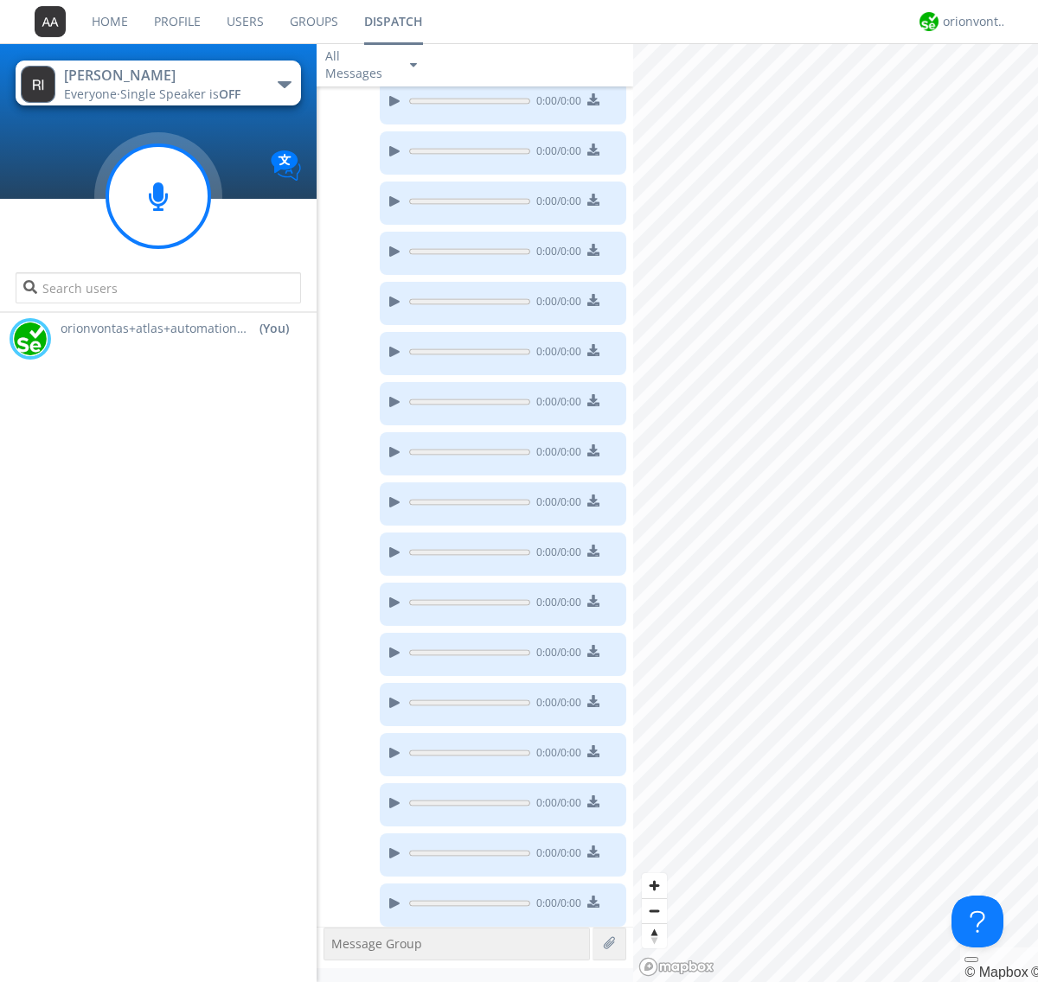
scroll to position [1745, 0]
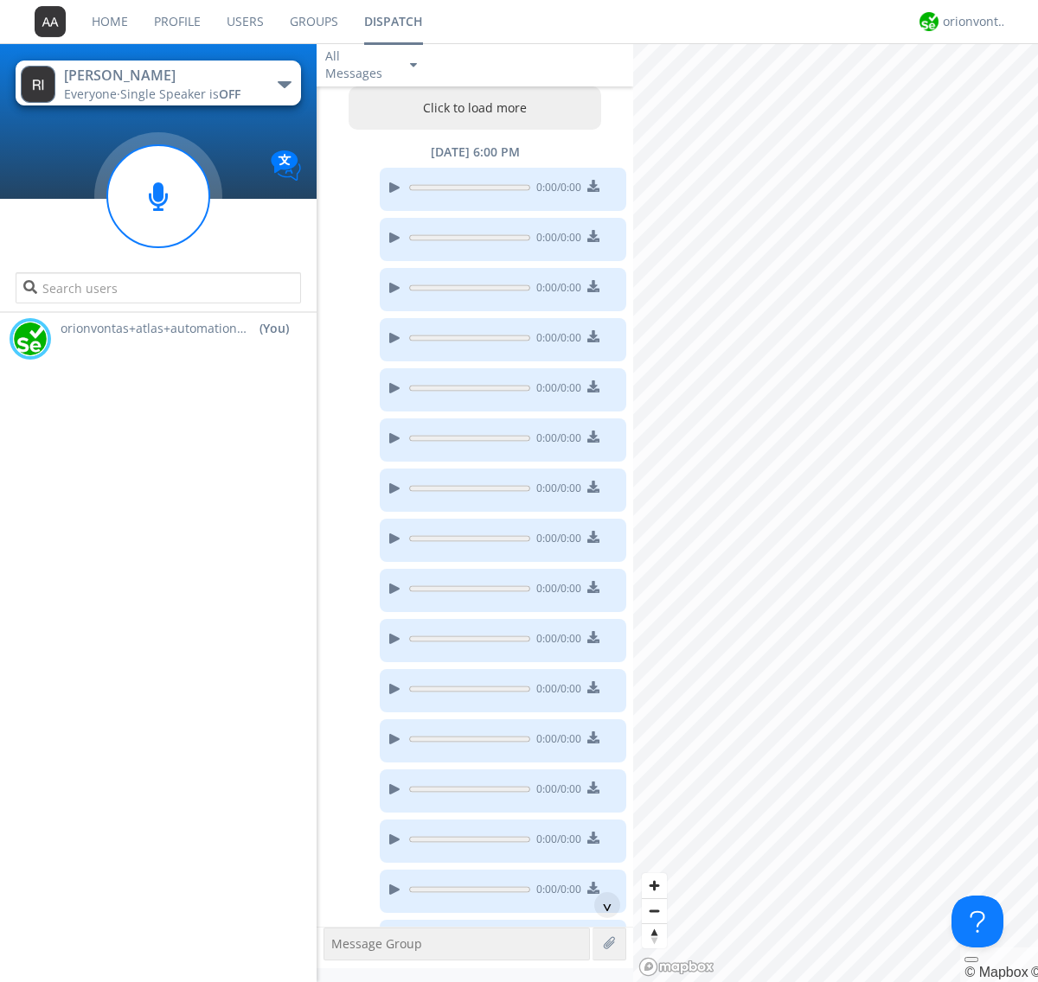
click at [470, 108] on button "Click to load more" at bounding box center [475, 107] width 253 height 43
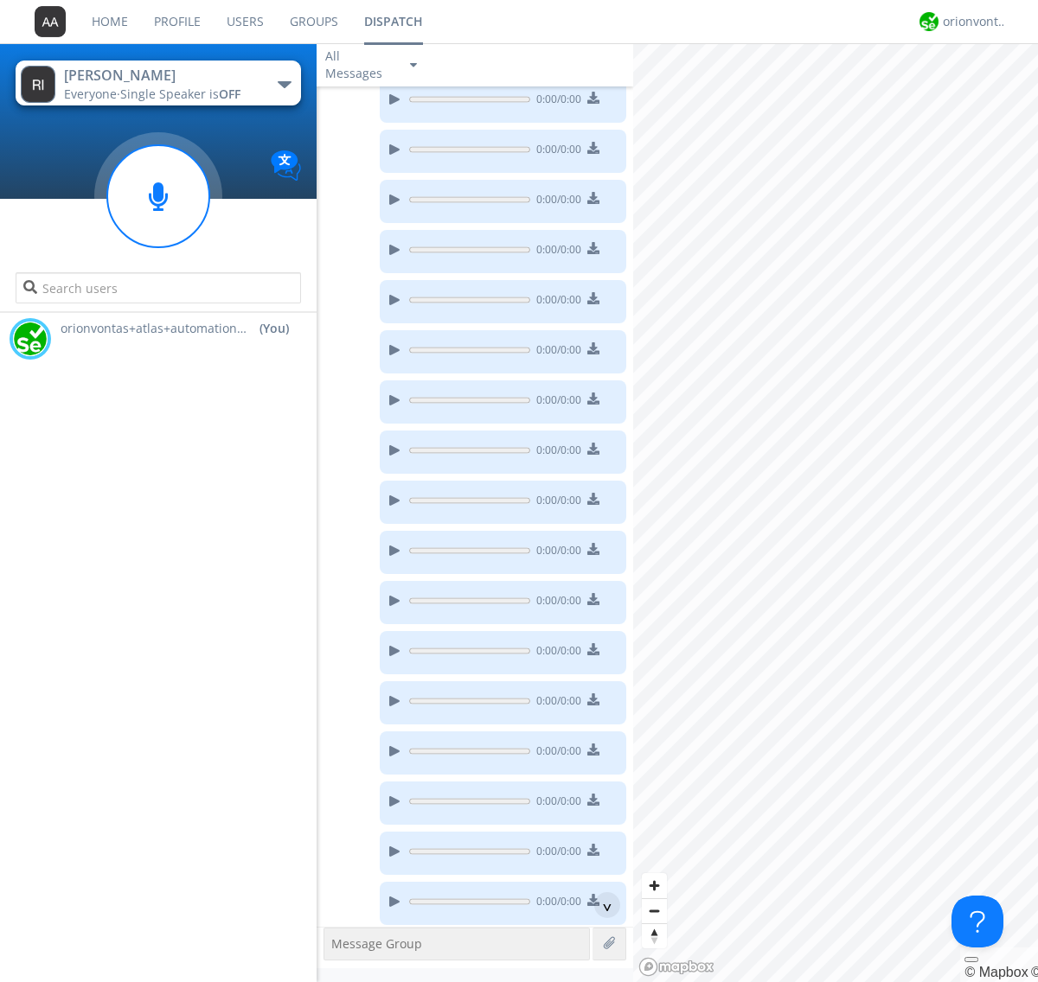
scroll to position [1743, 0]
